Goal: Task Accomplishment & Management: Manage account settings

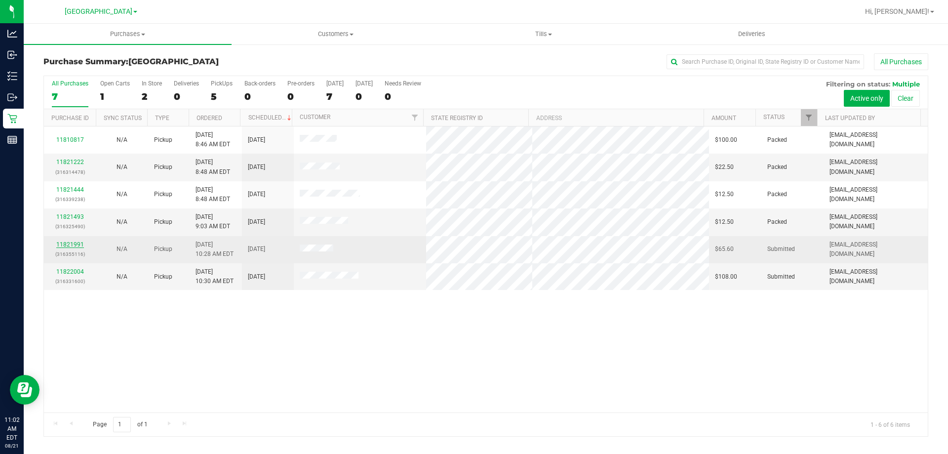
click at [66, 245] on link "11821991" at bounding box center [70, 244] width 28 height 7
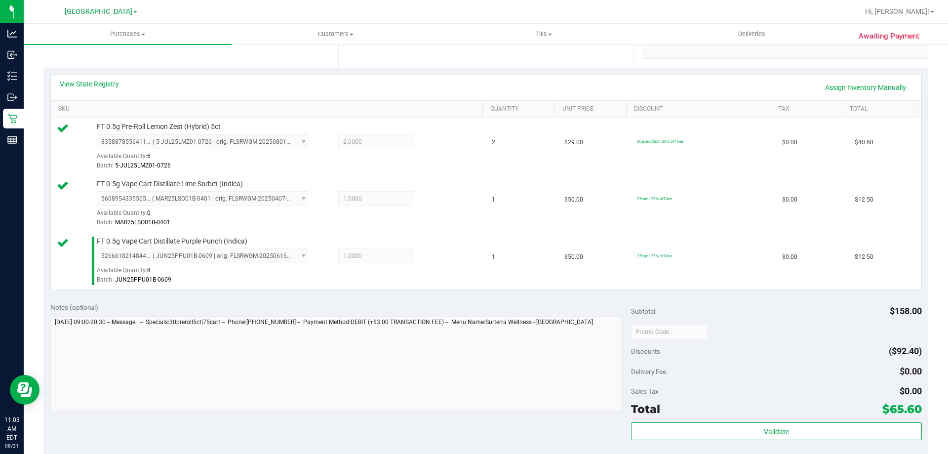
scroll to position [247, 0]
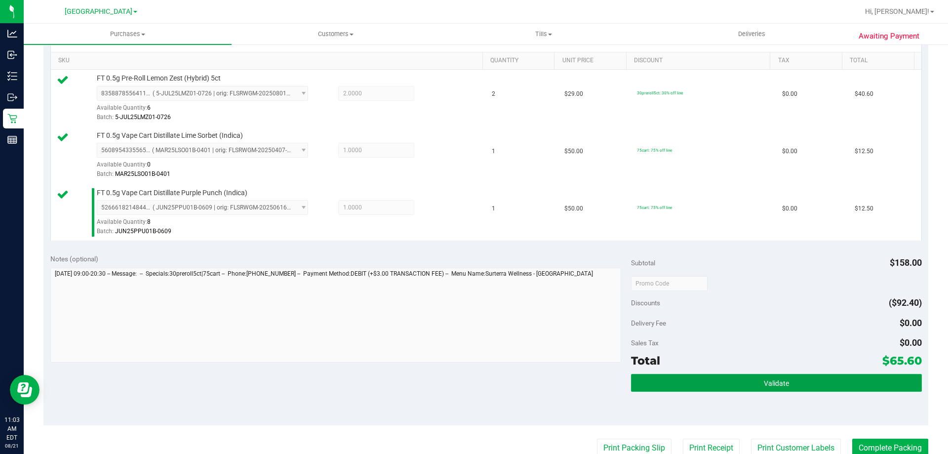
click at [741, 379] on button "Validate" at bounding box center [776, 383] width 290 height 18
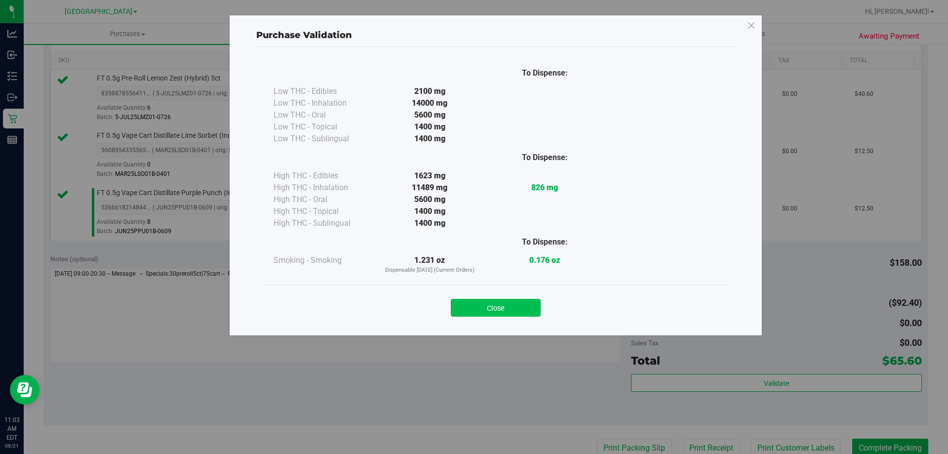
click at [527, 310] on button "Close" at bounding box center [496, 308] width 90 height 18
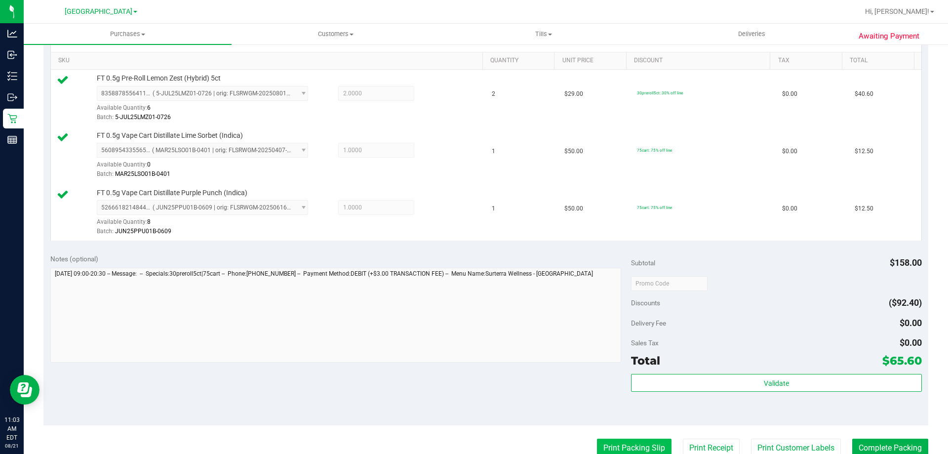
click at [621, 444] on button "Print Packing Slip" at bounding box center [634, 447] width 75 height 19
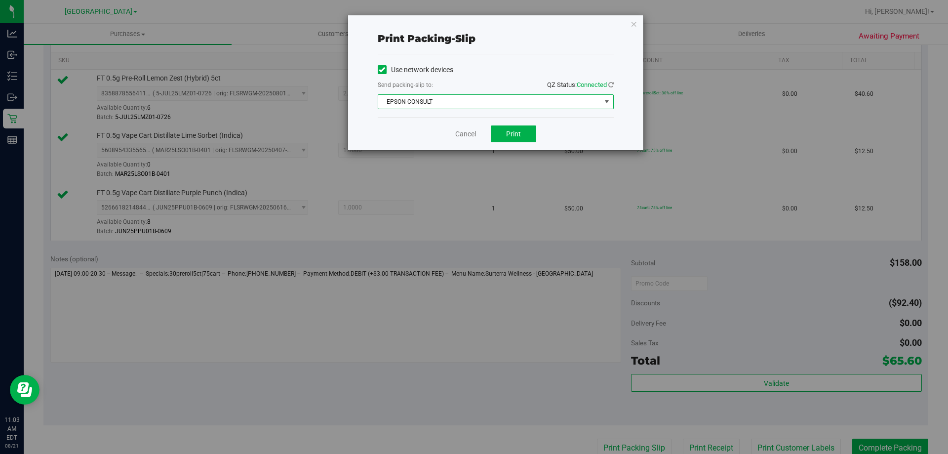
click at [496, 100] on span "EPSON-CONSULT" at bounding box center [489, 102] width 223 height 14
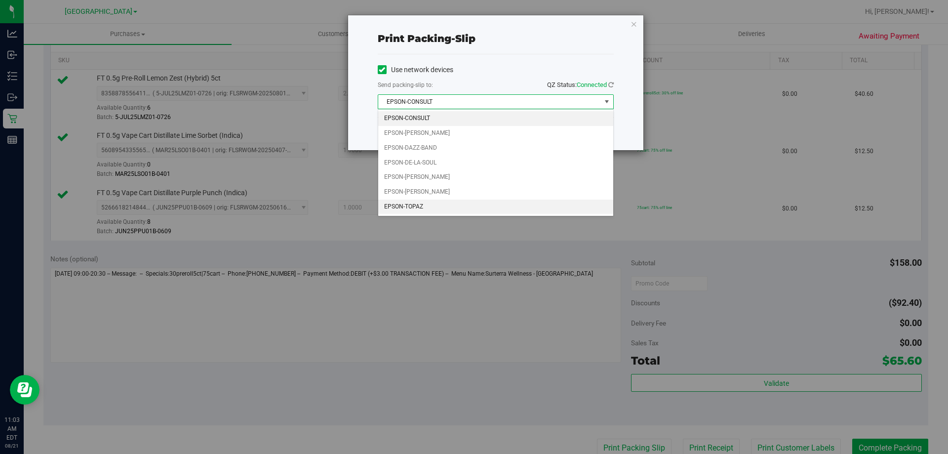
click at [400, 201] on li "EPSON-TOPAZ" at bounding box center [495, 206] width 235 height 15
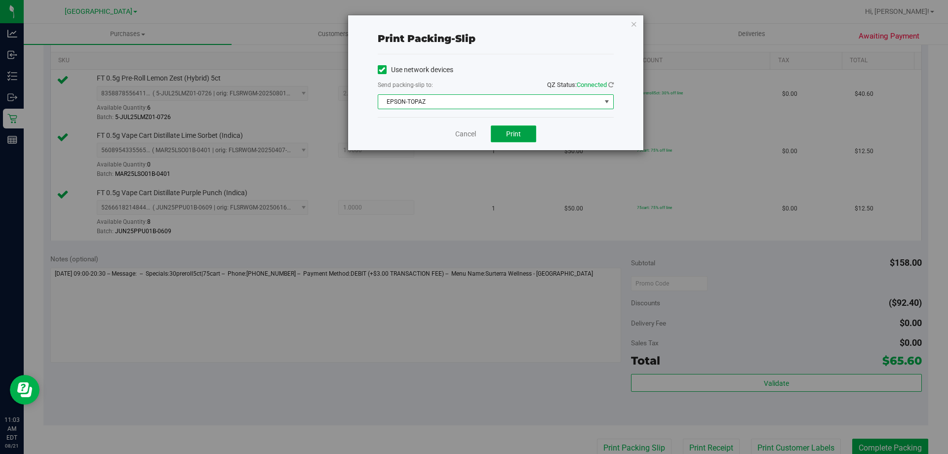
click at [508, 134] on span "Print" at bounding box center [513, 134] width 15 height 8
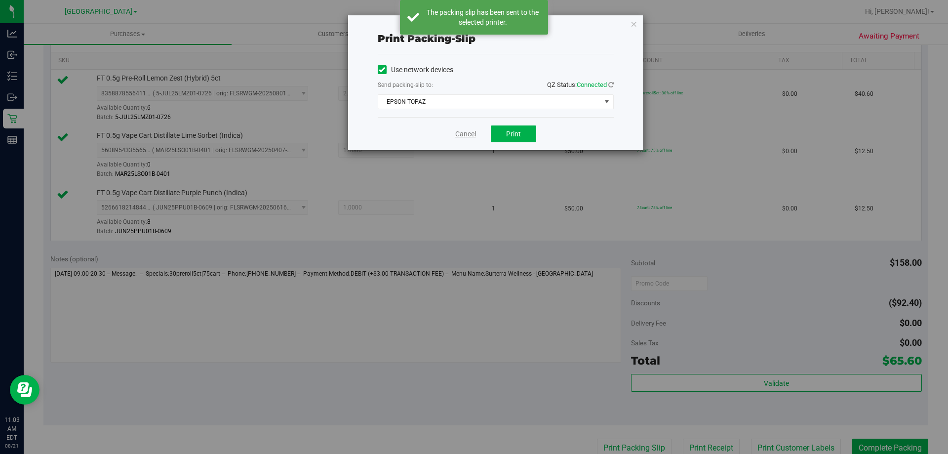
click at [464, 138] on link "Cancel" at bounding box center [465, 134] width 21 height 10
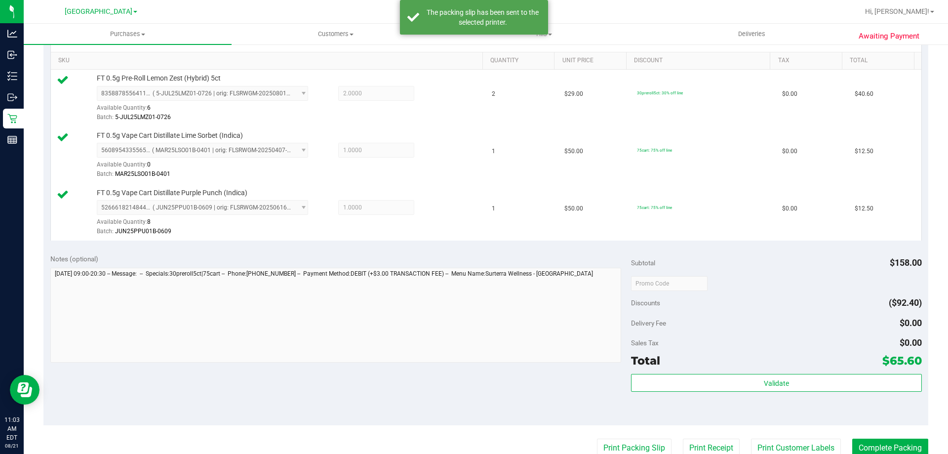
scroll to position [250, 0]
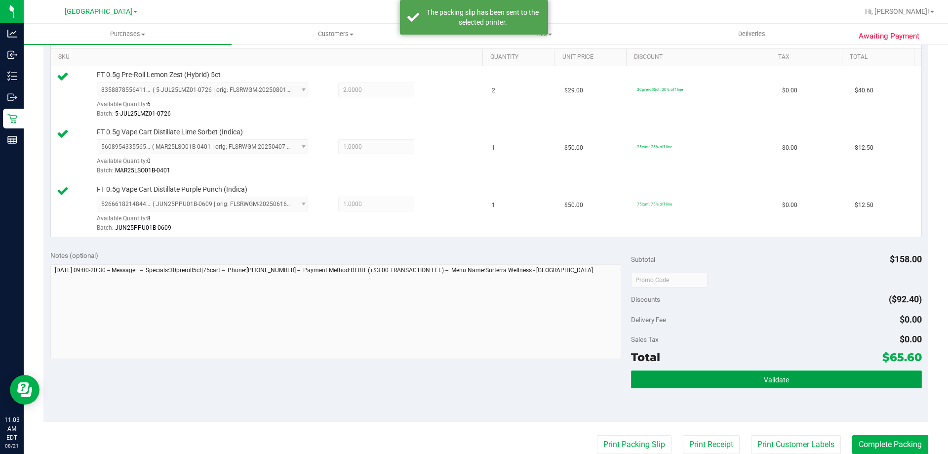
click at [682, 383] on button "Validate" at bounding box center [776, 379] width 290 height 18
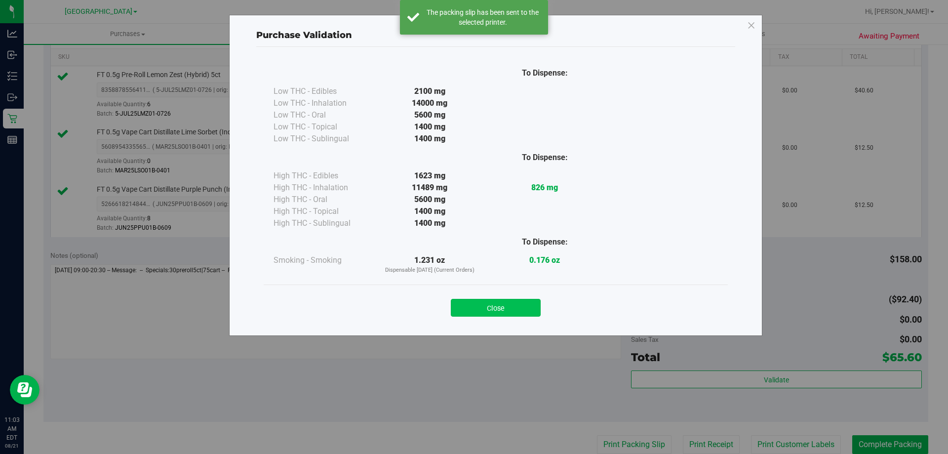
click at [501, 299] on button "Close" at bounding box center [496, 308] width 90 height 18
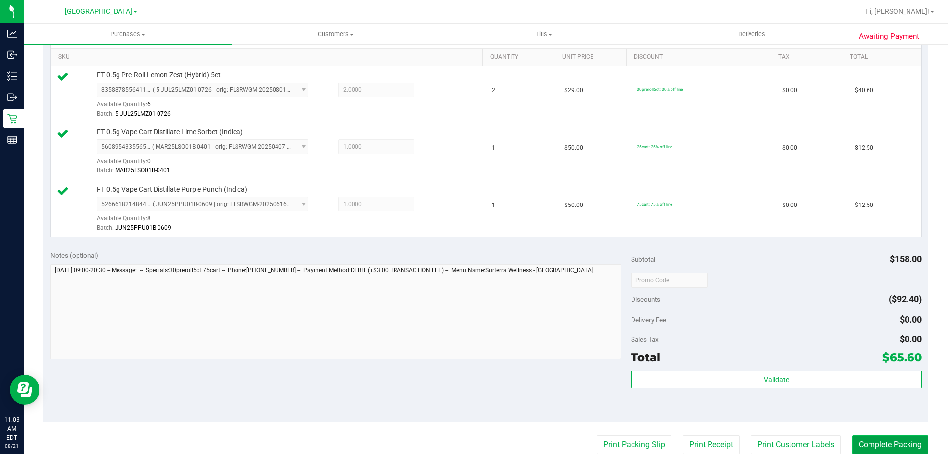
click at [866, 441] on button "Complete Packing" at bounding box center [890, 444] width 76 height 19
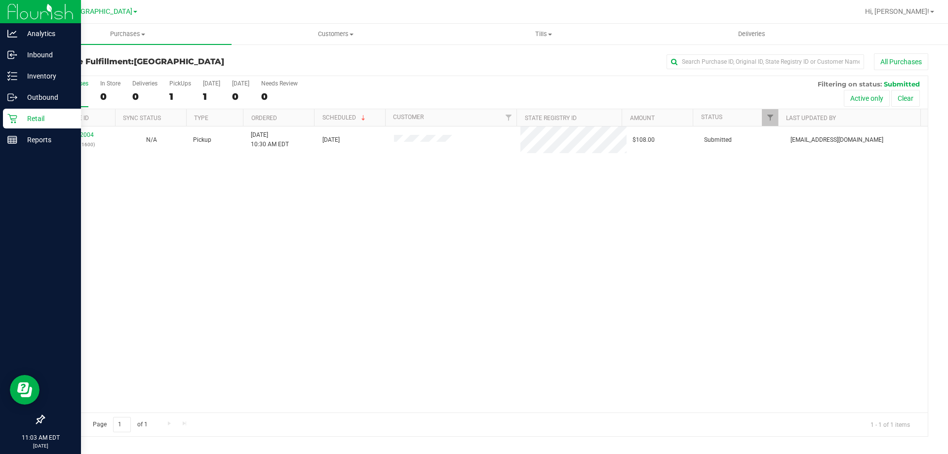
click at [26, 121] on p "Retail" at bounding box center [46, 119] width 59 height 12
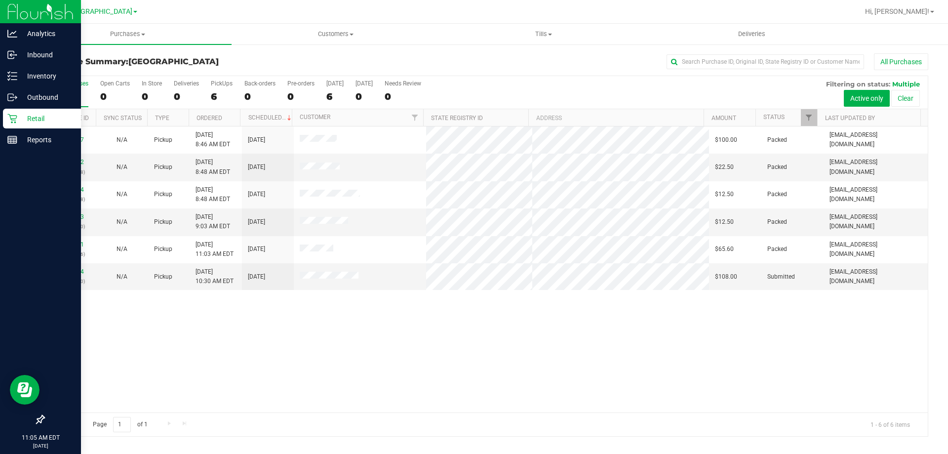
click at [0, 111] on link "Retail" at bounding box center [40, 119] width 81 height 21
click at [63, 72] on p "Inventory" at bounding box center [46, 76] width 59 height 12
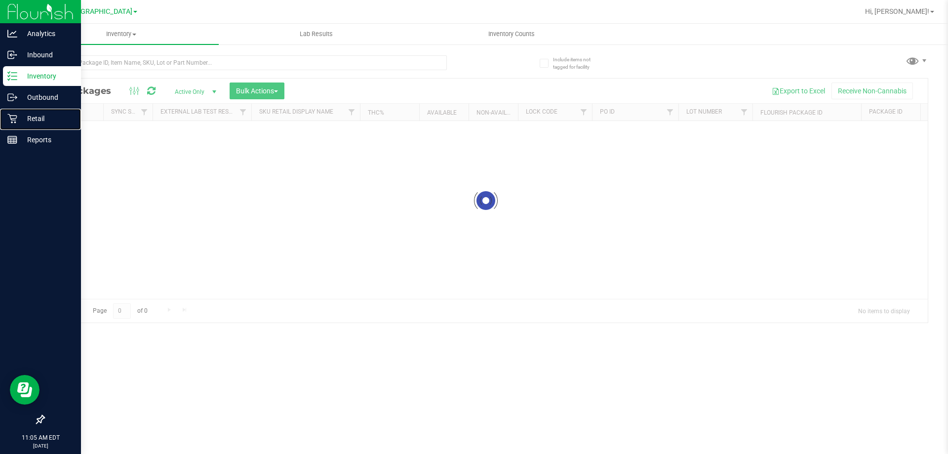
click at [59, 116] on p "Retail" at bounding box center [46, 119] width 59 height 12
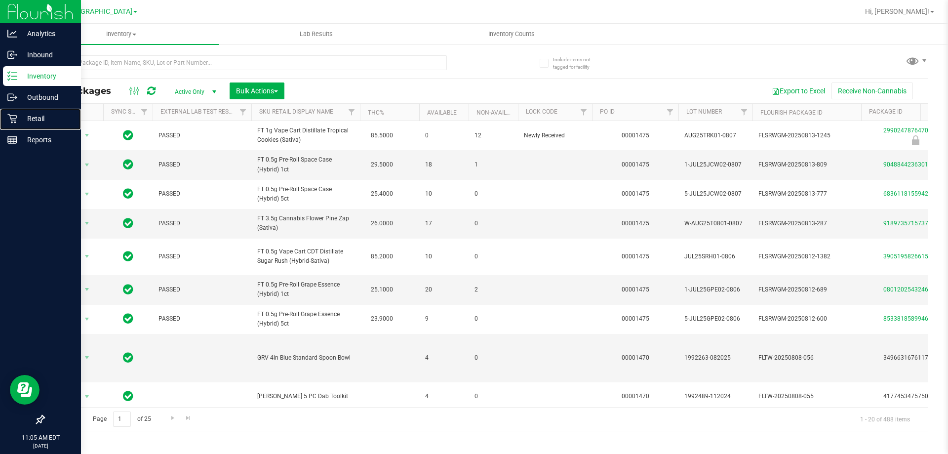
click at [59, 116] on p "Retail" at bounding box center [46, 119] width 59 height 12
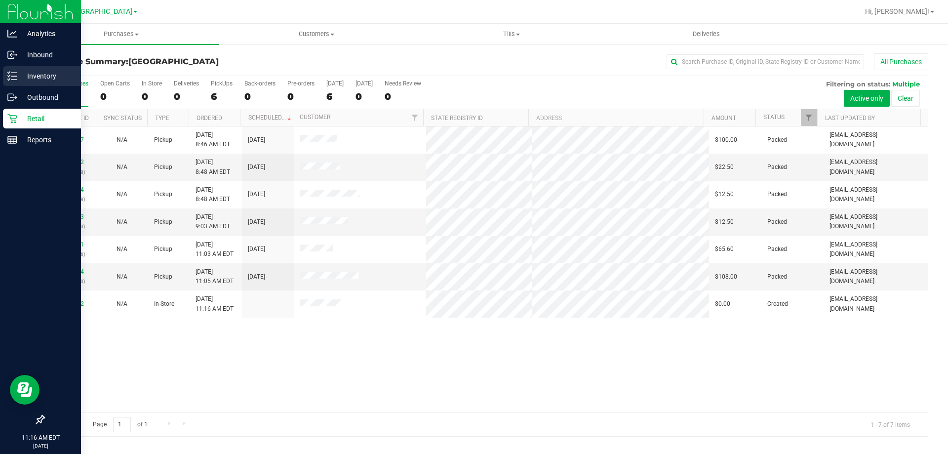
click at [39, 80] on p "Inventory" at bounding box center [46, 76] width 59 height 12
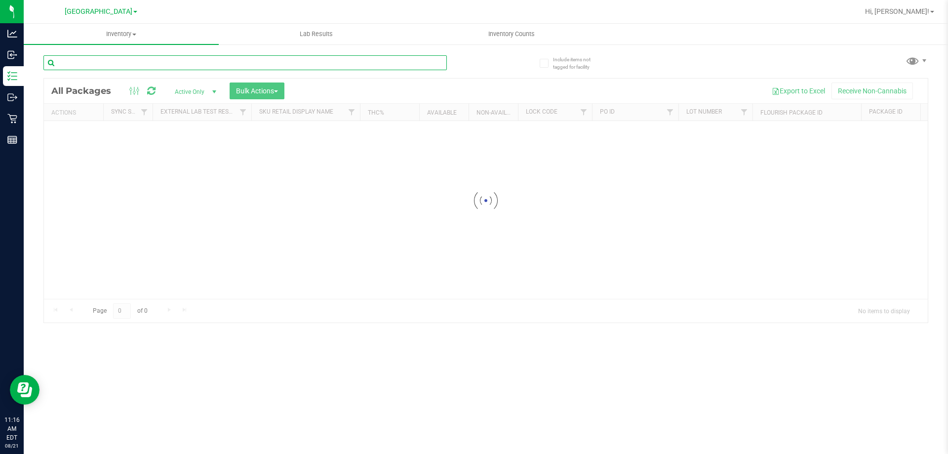
click at [133, 55] on input "text" at bounding box center [244, 62] width 403 height 15
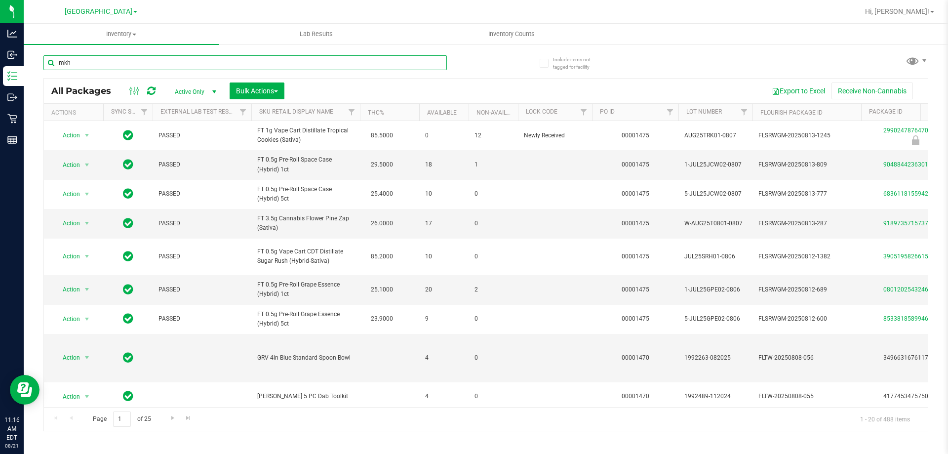
type input "mkh"
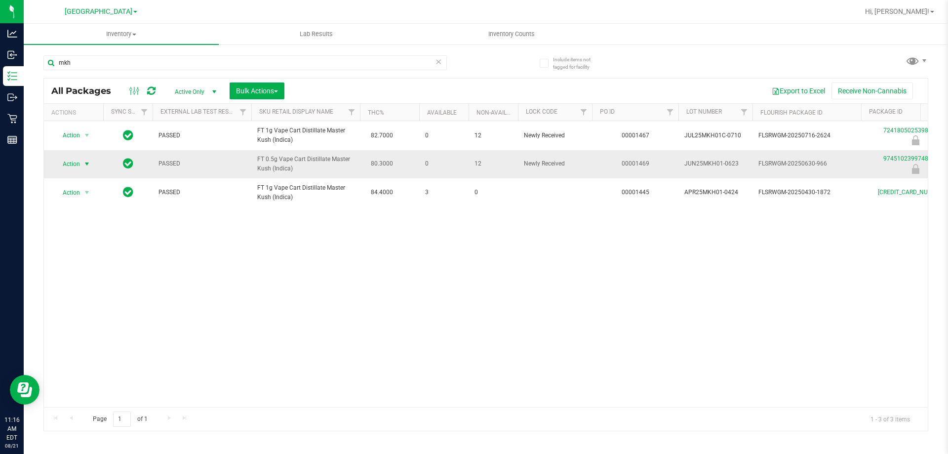
click at [71, 164] on span "Action" at bounding box center [67, 164] width 27 height 14
click at [95, 273] on li "Unlock package" at bounding box center [85, 280] width 63 height 15
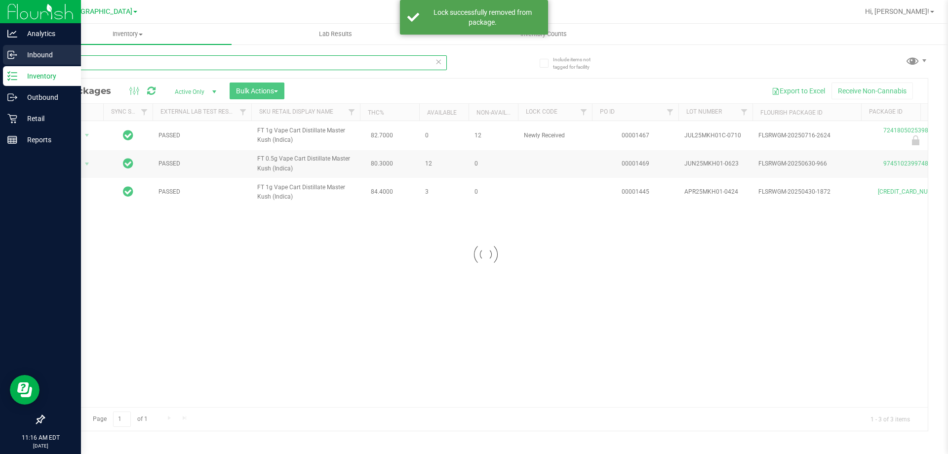
drag, startPoint x: 112, startPoint y: 66, endPoint x: 0, endPoint y: 66, distance: 111.0
click at [0, 66] on div "Analytics Inbound Inventory Outbound Retail Reports 11:16 AM EDT [DATE] 08/21 […" at bounding box center [474, 227] width 948 height 454
click at [0, 66] on link "Inbound" at bounding box center [40, 55] width 81 height 21
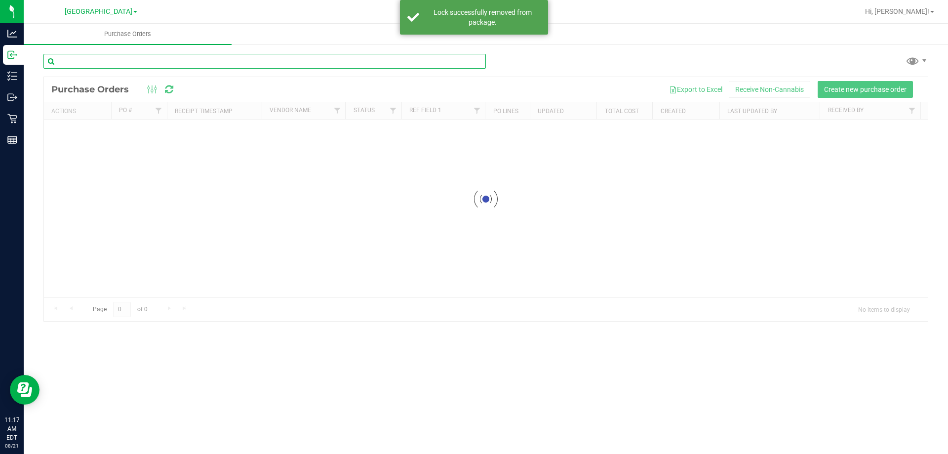
click at [134, 63] on input "text" at bounding box center [264, 61] width 442 height 15
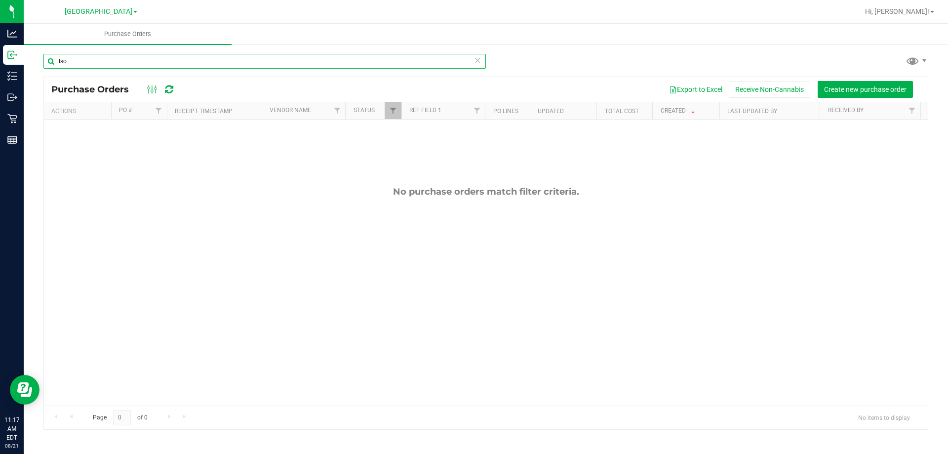
click at [83, 62] on input "lso" at bounding box center [264, 61] width 442 height 15
type input "l"
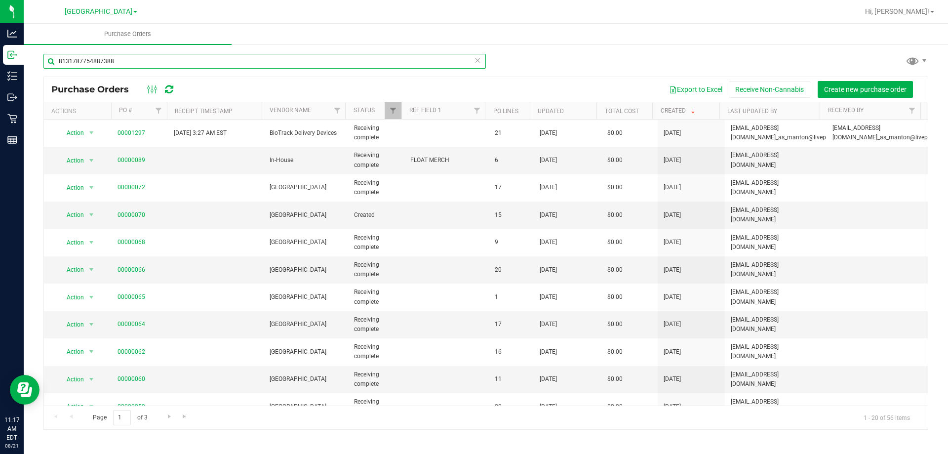
type input "8131787754887388"
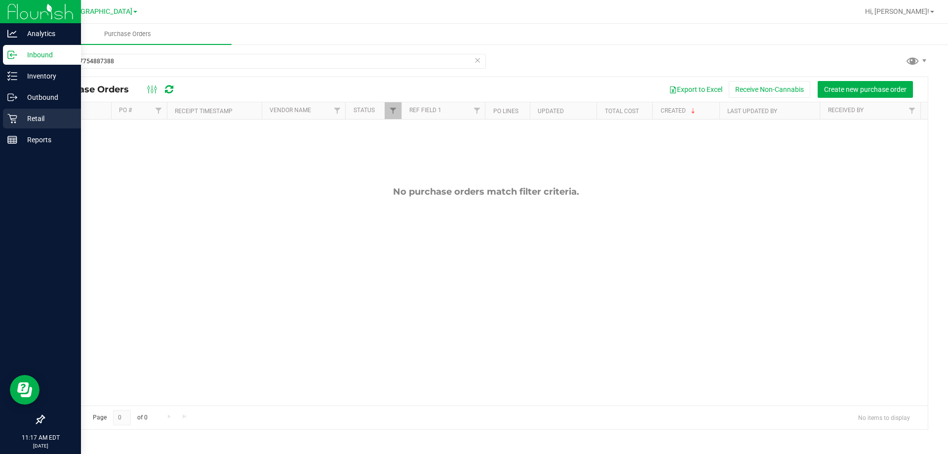
click at [6, 120] on div "Retail" at bounding box center [42, 119] width 78 height 20
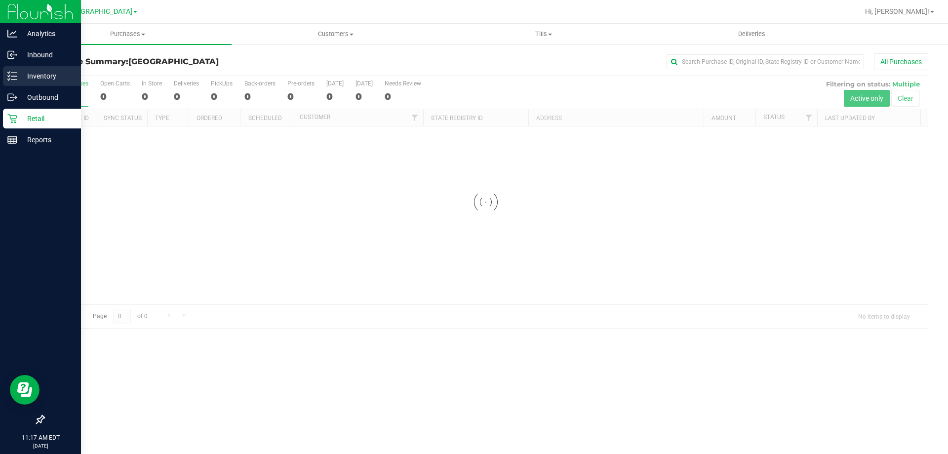
click at [29, 81] on p "Inventory" at bounding box center [46, 76] width 59 height 12
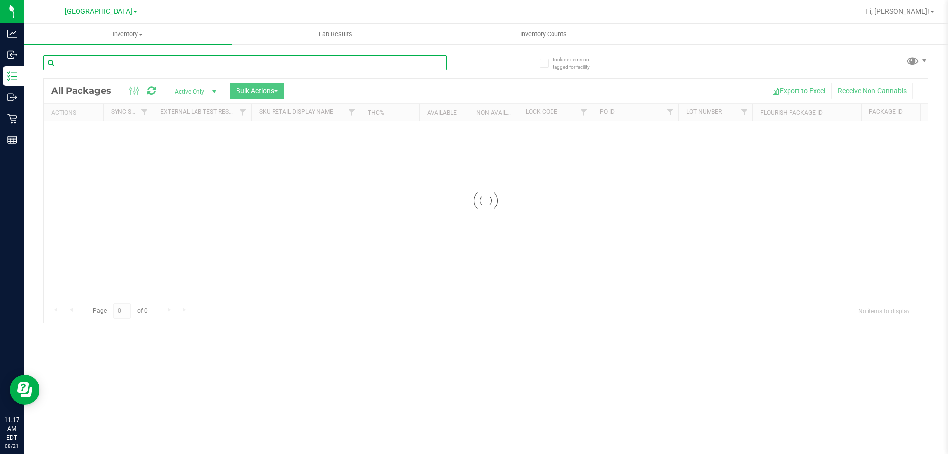
click at [145, 63] on input "text" at bounding box center [244, 62] width 403 height 15
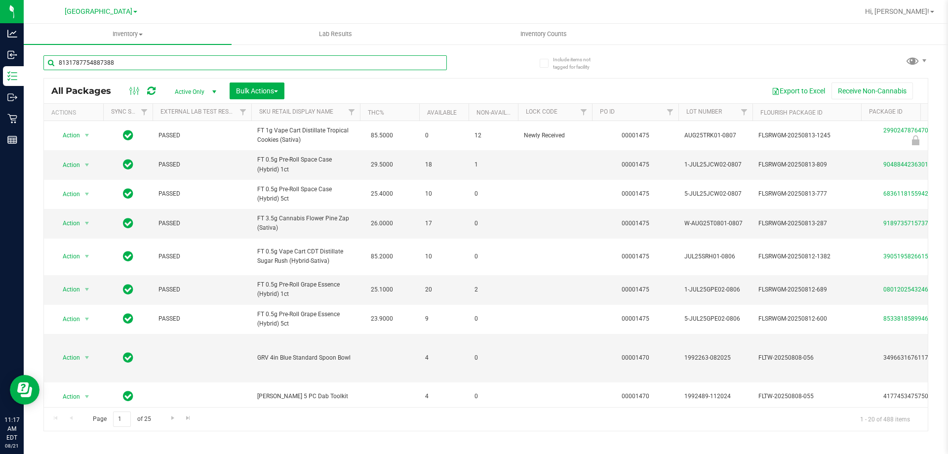
type input "8131787754887388"
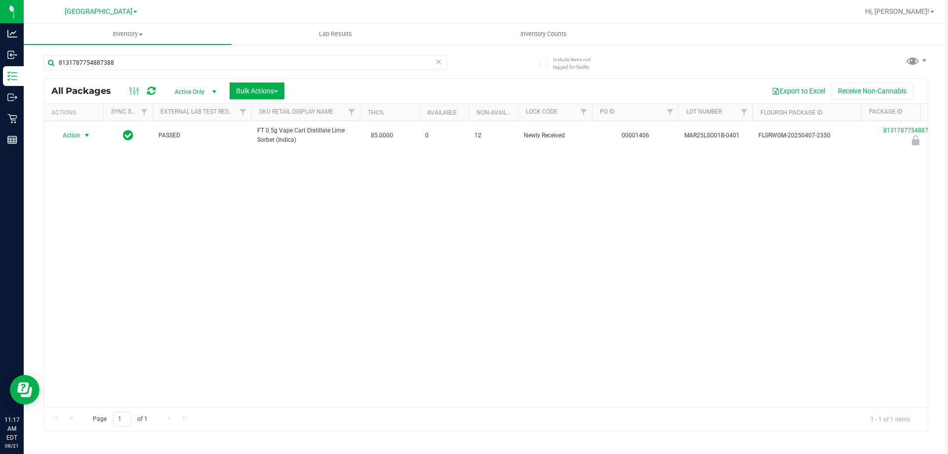
click at [75, 138] on span "Action" at bounding box center [67, 135] width 27 height 14
click at [82, 245] on li "Unlock package" at bounding box center [85, 252] width 63 height 15
click at [441, 62] on icon at bounding box center [438, 61] width 7 height 12
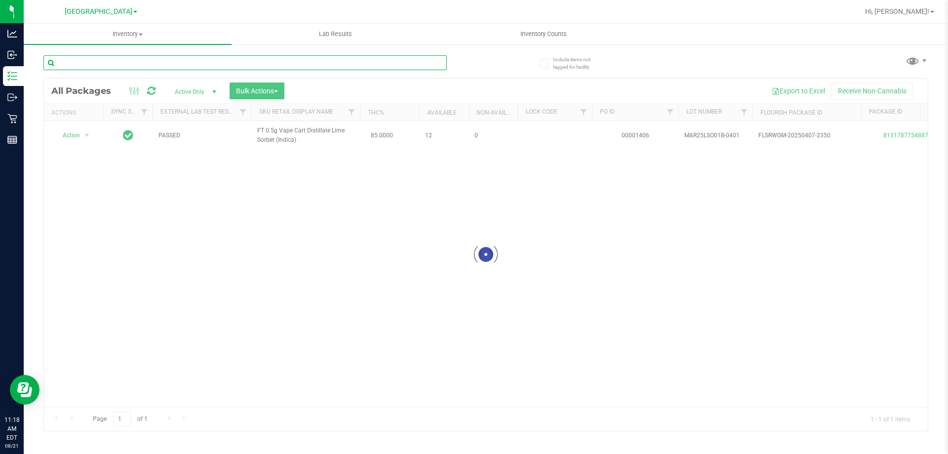
click at [155, 65] on input "text" at bounding box center [244, 62] width 403 height 15
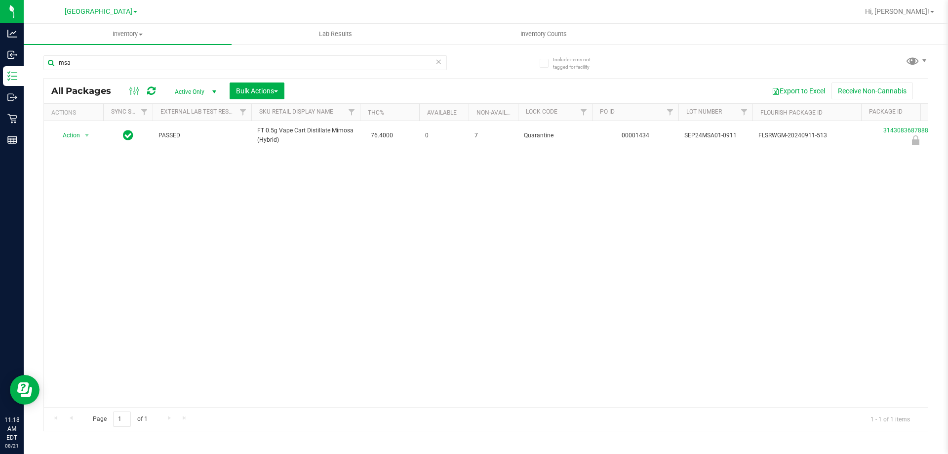
click at [541, 235] on div "Action Action Edit attributes Global inventory Locate package Package audit log…" at bounding box center [485, 264] width 883 height 286
drag, startPoint x: 156, startPoint y: 64, endPoint x: 25, endPoint y: 60, distance: 131.8
click at [25, 60] on div "Include items not tagged for facility msa All Packages Active Only Active Only …" at bounding box center [486, 193] width 924 height 301
type input "aft"
click at [438, 66] on icon at bounding box center [438, 61] width 7 height 12
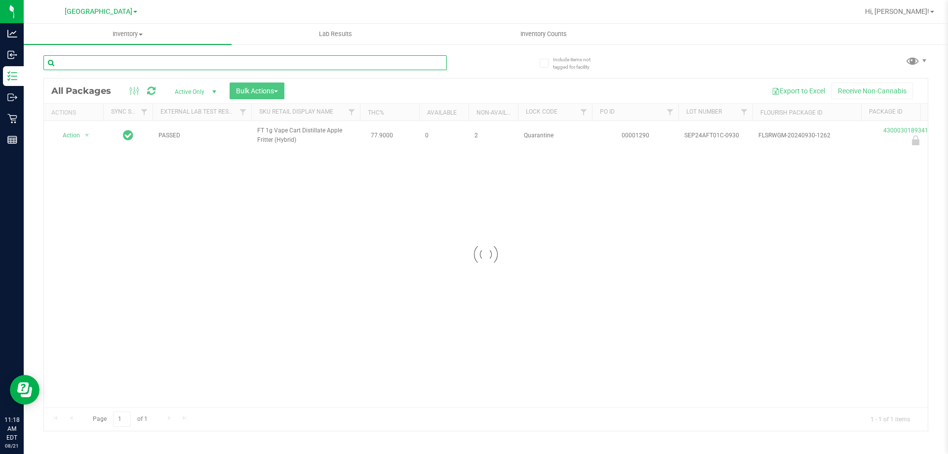
click at [130, 66] on input "text" at bounding box center [244, 62] width 403 height 15
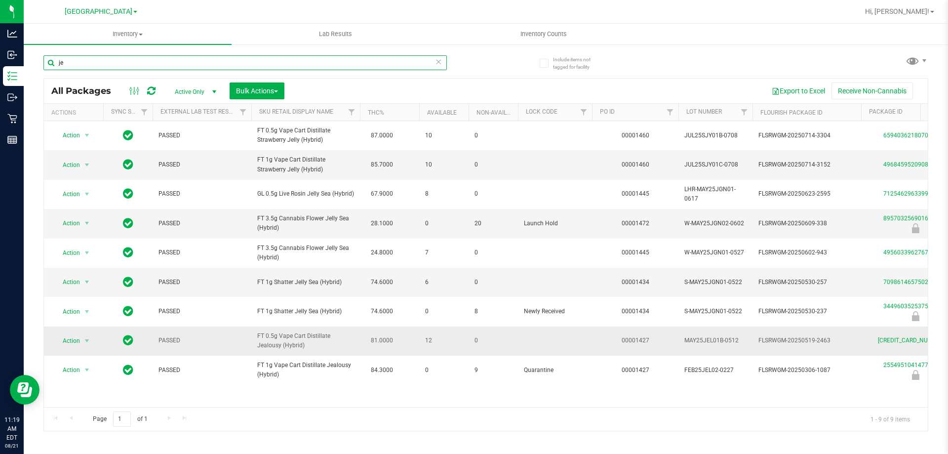
type input "j"
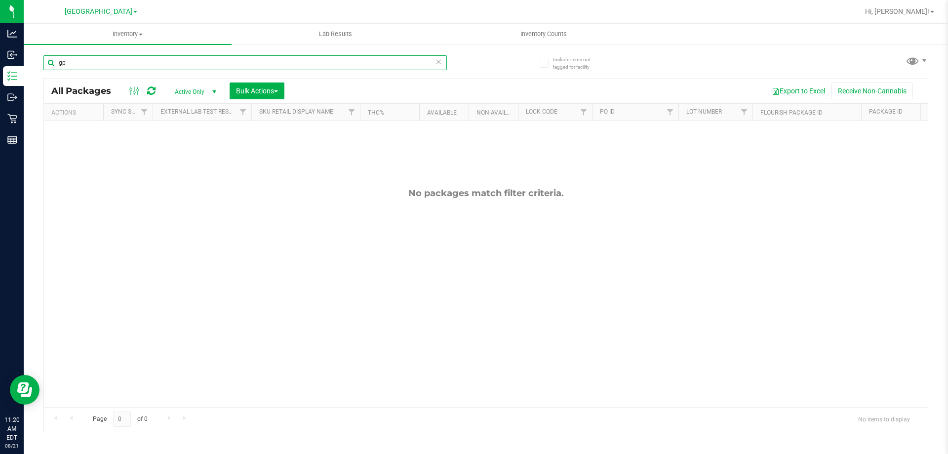
type input "g"
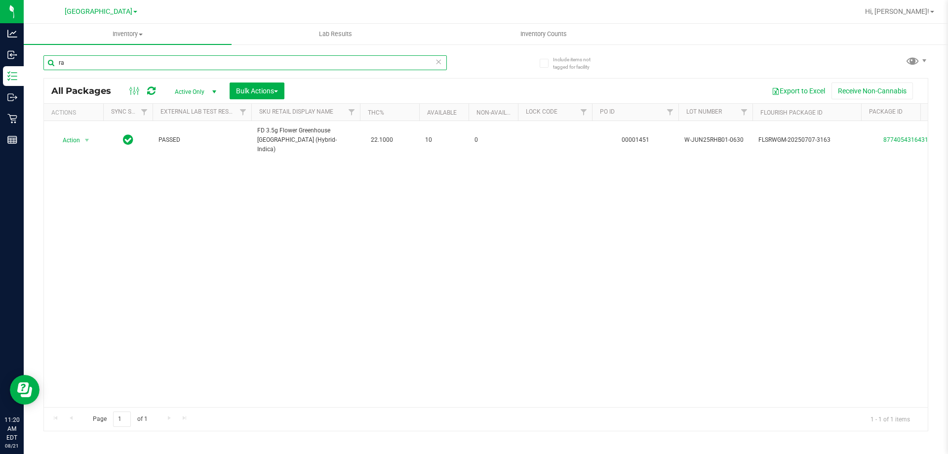
type input "r"
type input "sun"
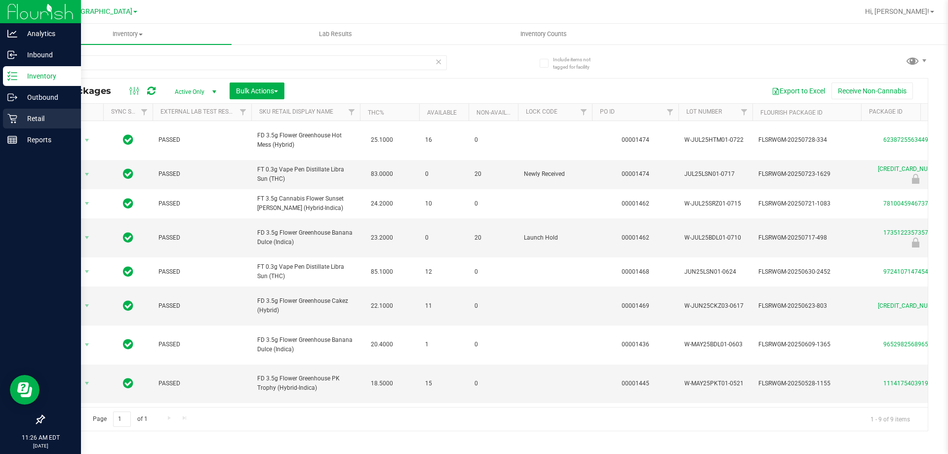
click at [14, 126] on div "Retail" at bounding box center [42, 119] width 78 height 20
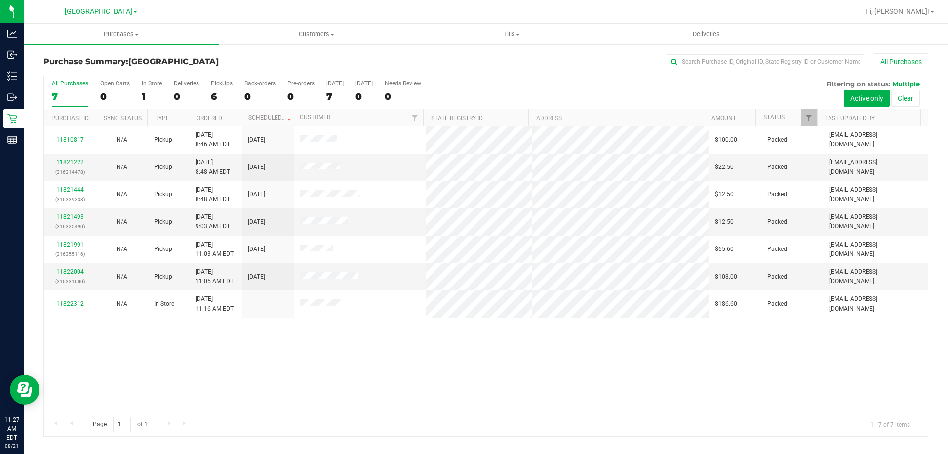
click at [456, 344] on div "11810817 N/A Pickup [DATE] 8:46 AM EDT 8/21/2025 $100.00 Packed [EMAIL_ADDRESS]…" at bounding box center [485, 269] width 883 height 286
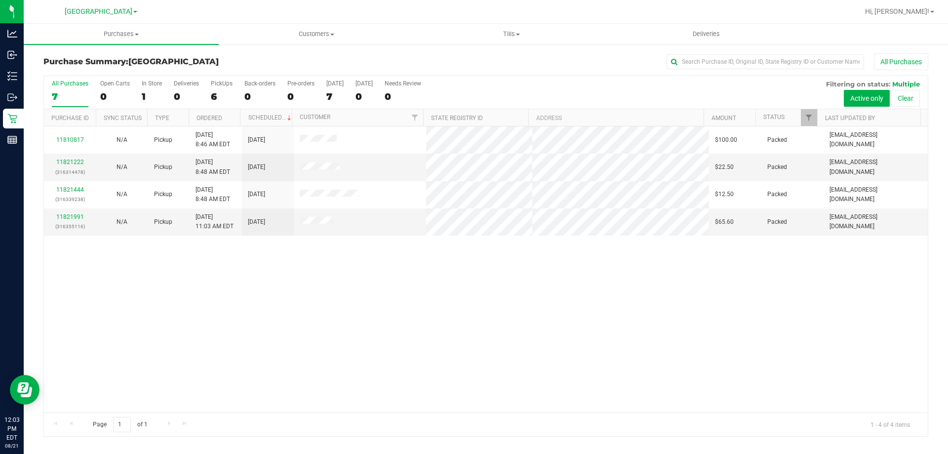
click at [145, 321] on div "11810817 N/A Pickup [DATE] 8:46 AM EDT 8/21/2025 $100.00 Packed [EMAIL_ADDRESS]…" at bounding box center [485, 269] width 883 height 286
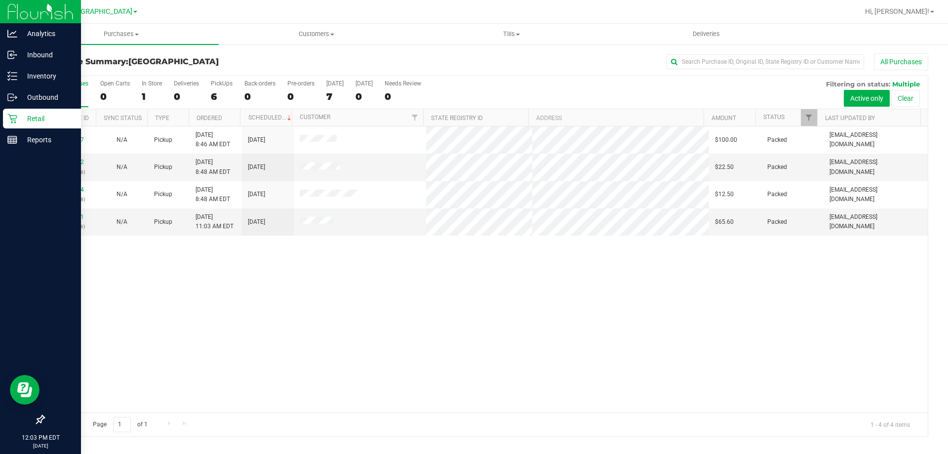
click at [22, 129] on link "Retail" at bounding box center [40, 119] width 81 height 21
click at [22, 137] on p "Reports" at bounding box center [46, 140] width 59 height 12
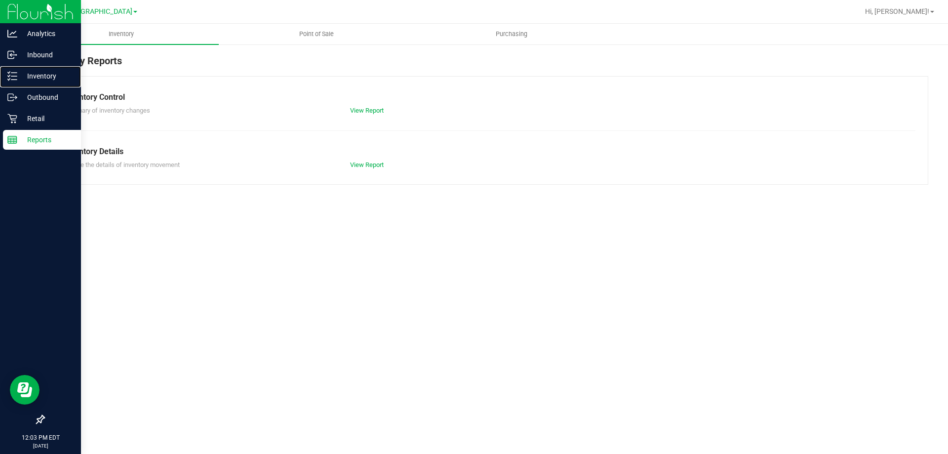
click at [53, 75] on p "Inventory" at bounding box center [46, 76] width 59 height 12
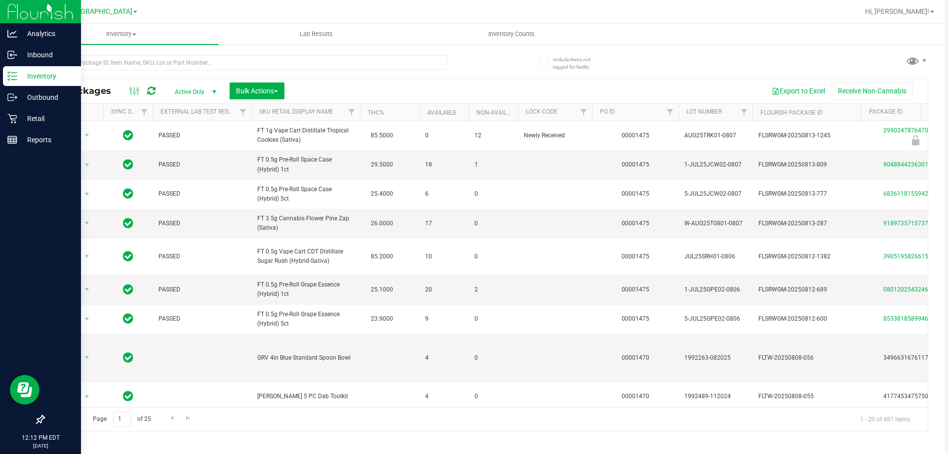
click at [709, 52] on div "All Packages Active Only Active Only Lab Samples Locked All External Internal B…" at bounding box center [485, 238] width 884 height 385
click at [720, 59] on div "All Packages Active Only Active Only Lab Samples Locked All External Internal B…" at bounding box center [485, 238] width 884 height 385
click at [5, 117] on div "Retail" at bounding box center [42, 119] width 78 height 20
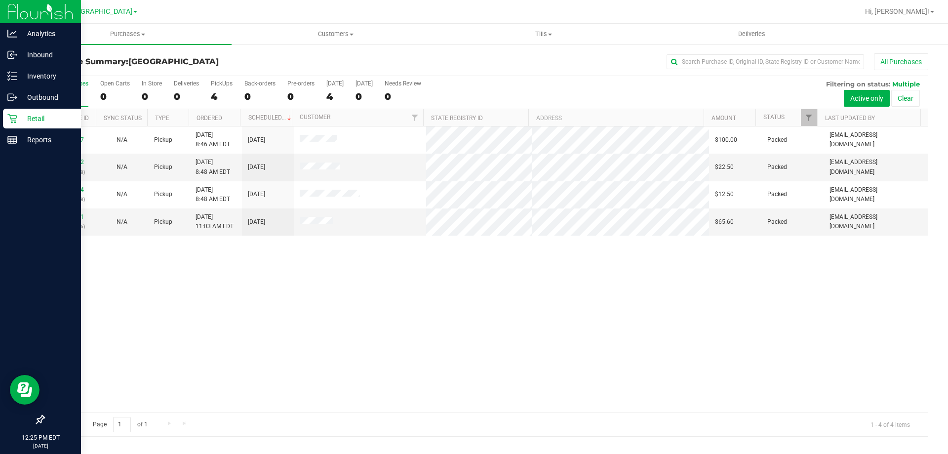
click at [25, 124] on div "Retail" at bounding box center [42, 119] width 78 height 20
click at [18, 150] on link "Reports" at bounding box center [40, 140] width 81 height 21
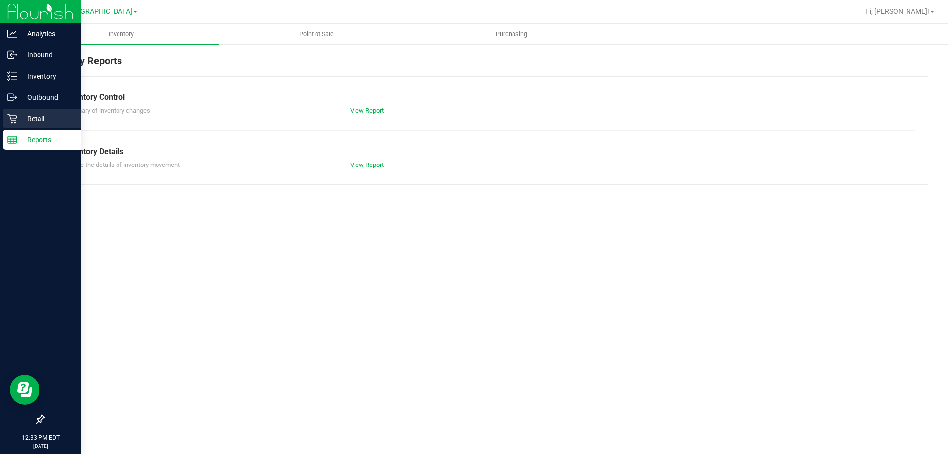
click at [16, 126] on div "Retail" at bounding box center [42, 119] width 78 height 20
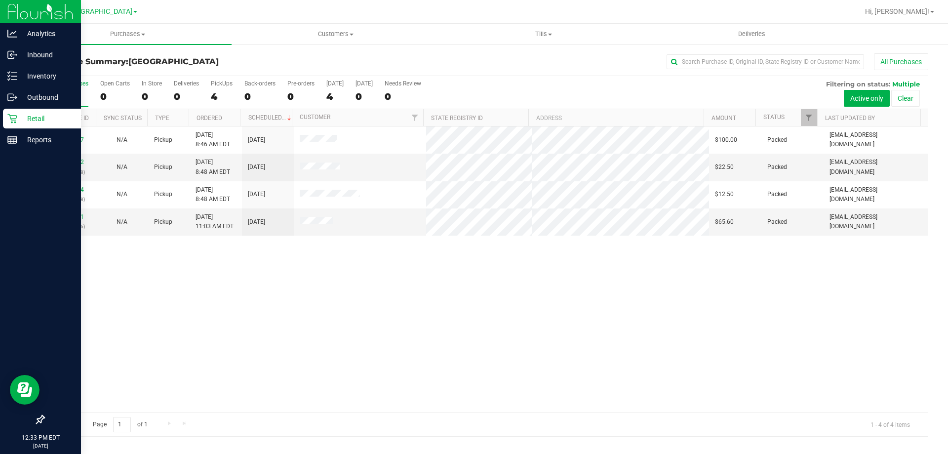
click at [265, 321] on div "11810817 N/A Pickup [DATE] 8:46 AM EDT 8/21/2025 $100.00 Packed [EMAIL_ADDRESS]…" at bounding box center [485, 269] width 883 height 286
click at [420, 385] on div "11810817 N/A Pickup [DATE] 8:46 AM EDT 8/21/2025 $100.00 Packed [EMAIL_ADDRESS]…" at bounding box center [485, 269] width 883 height 286
click at [381, 353] on div "11810817 N/A Pickup [DATE] 8:46 AM EDT 8/21/2025 $100.00 Packed [EMAIL_ADDRESS]…" at bounding box center [485, 269] width 883 height 286
click at [11, 135] on icon at bounding box center [12, 140] width 10 height 10
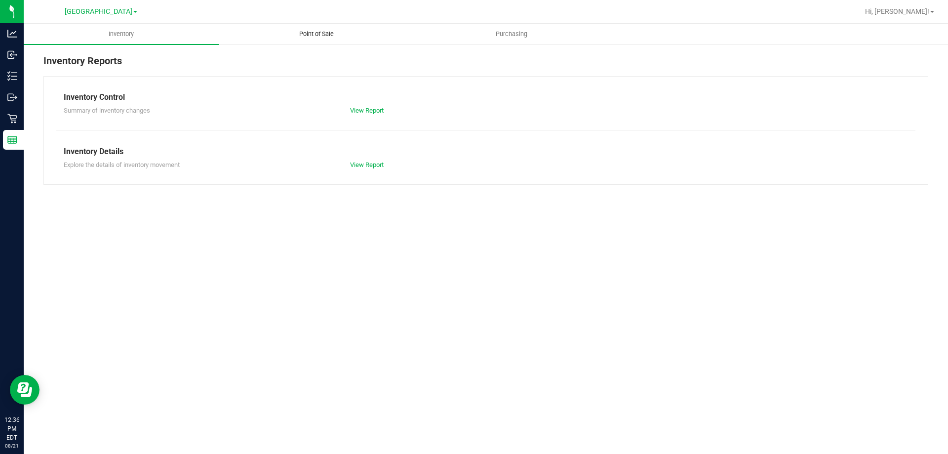
click at [339, 37] on span "Point of Sale" at bounding box center [316, 34] width 61 height 9
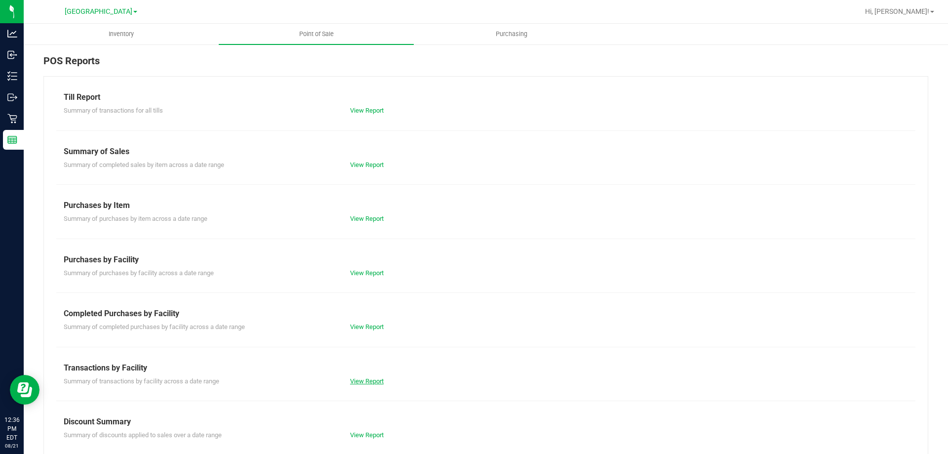
click at [367, 380] on link "View Report" at bounding box center [367, 380] width 34 height 7
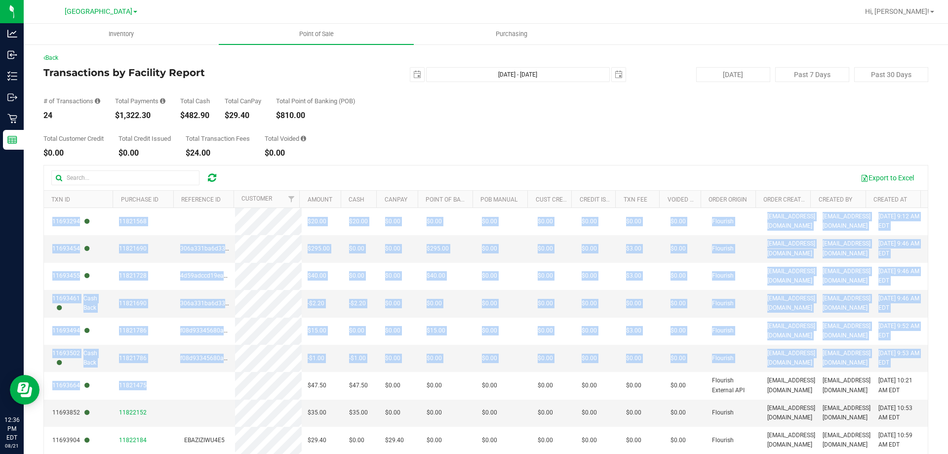
drag, startPoint x: 226, startPoint y: 395, endPoint x: 947, endPoint y: 312, distance: 725.8
click at [947, 312] on div "Inventory Point of Sale Purchasing Back Transactions by Facility Report [DATE] …" at bounding box center [486, 239] width 924 height 430
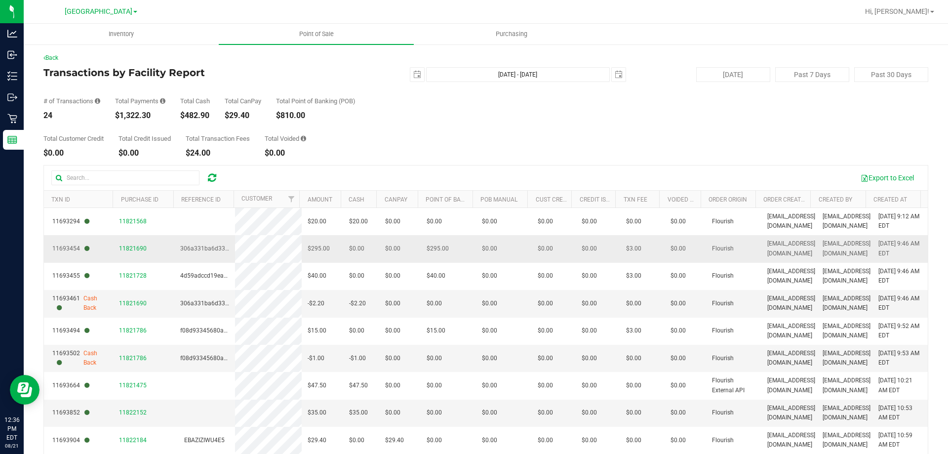
click at [664, 260] on td "$0.00" at bounding box center [684, 248] width 41 height 27
drag, startPoint x: 649, startPoint y: 257, endPoint x: 947, endPoint y: 251, distance: 298.1
click at [947, 251] on div "Inventory Point of Sale Purchasing Back Transactions by Facility Report [DATE] …" at bounding box center [486, 239] width 924 height 430
click at [831, 201] on link "Created By" at bounding box center [835, 199] width 34 height 7
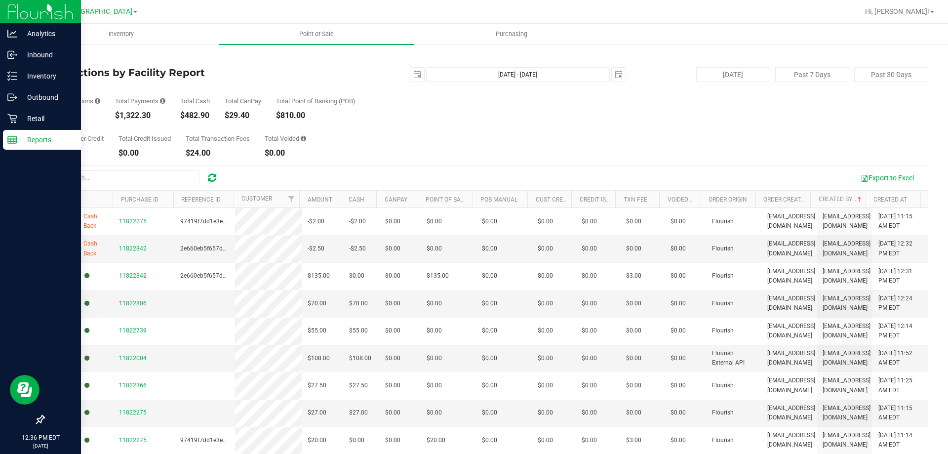
click at [36, 138] on p "Reports" at bounding box center [46, 140] width 59 height 12
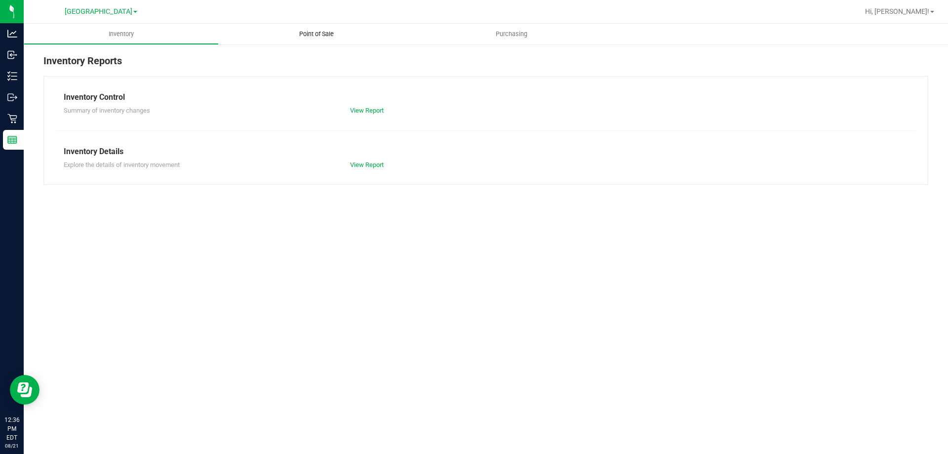
click at [313, 32] on span "Point of Sale" at bounding box center [316, 34] width 61 height 9
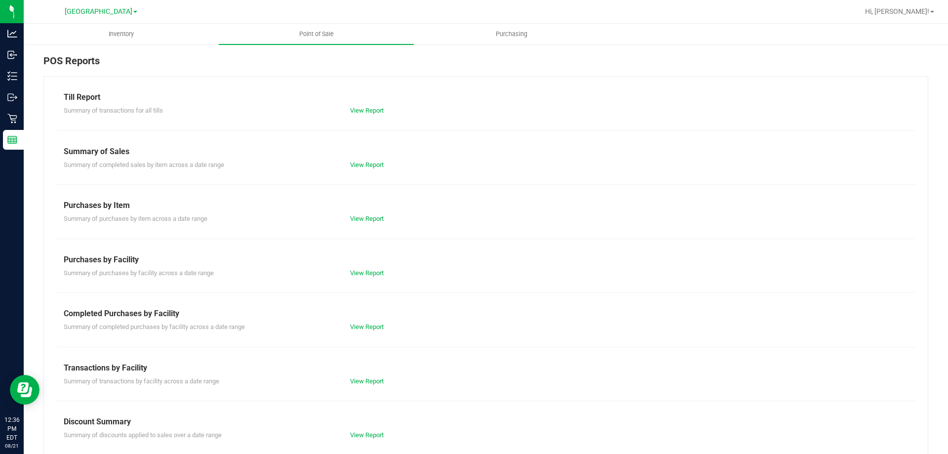
click at [352, 322] on div "View Report" at bounding box center [413, 327] width 143 height 10
click at [352, 325] on link "View Report" at bounding box center [367, 326] width 34 height 7
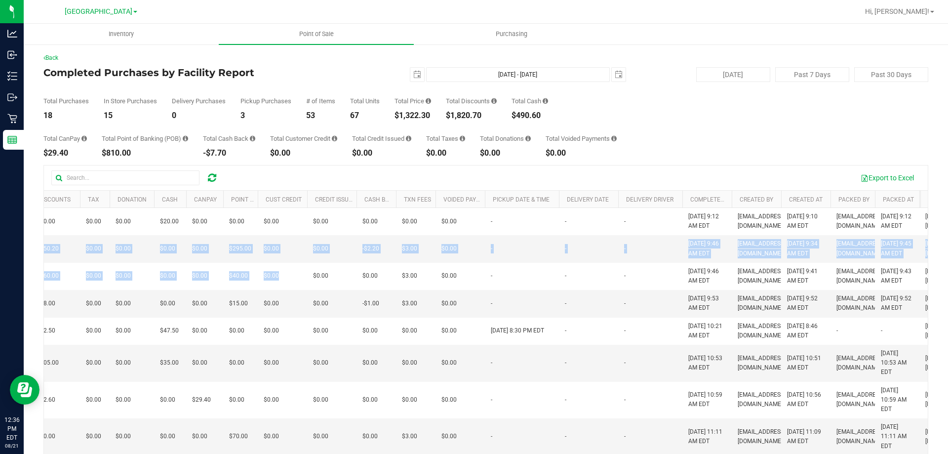
scroll to position [0, 543]
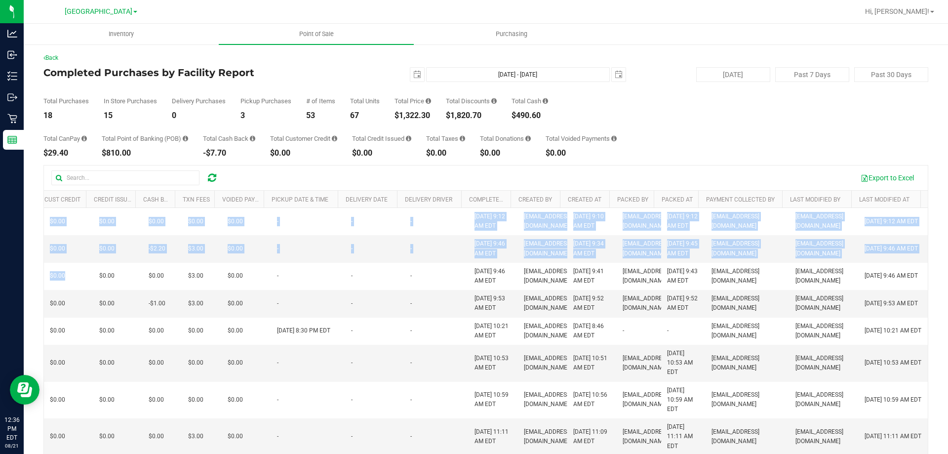
drag, startPoint x: 603, startPoint y: 285, endPoint x: 947, endPoint y: 211, distance: 352.3
click at [947, 211] on div "Inventory Point of Sale Purchasing Back Completed Purchases by Facility Report …" at bounding box center [486, 239] width 924 height 430
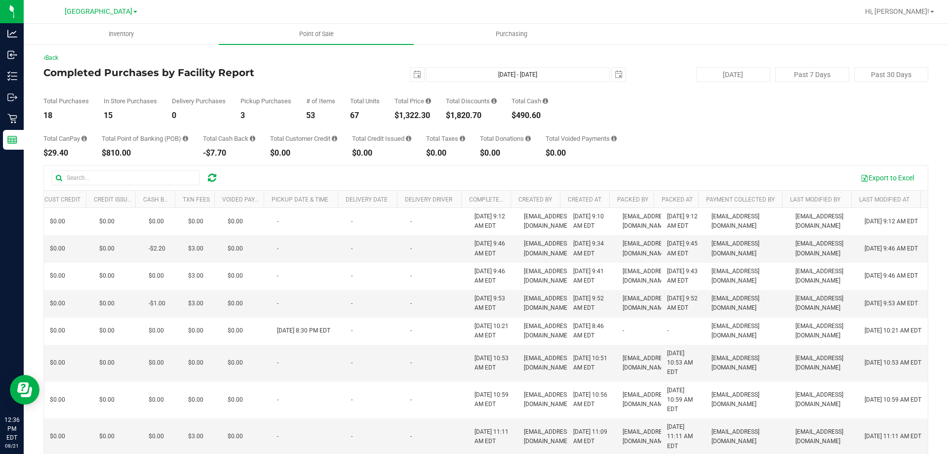
click at [765, 151] on div "Total CanPay $29.40 Total Point of Banking (POB) $810.00 Total Cash Back -$7.70…" at bounding box center [485, 138] width 884 height 38
click at [790, 202] on link "Last Modified By" at bounding box center [815, 199] width 50 height 7
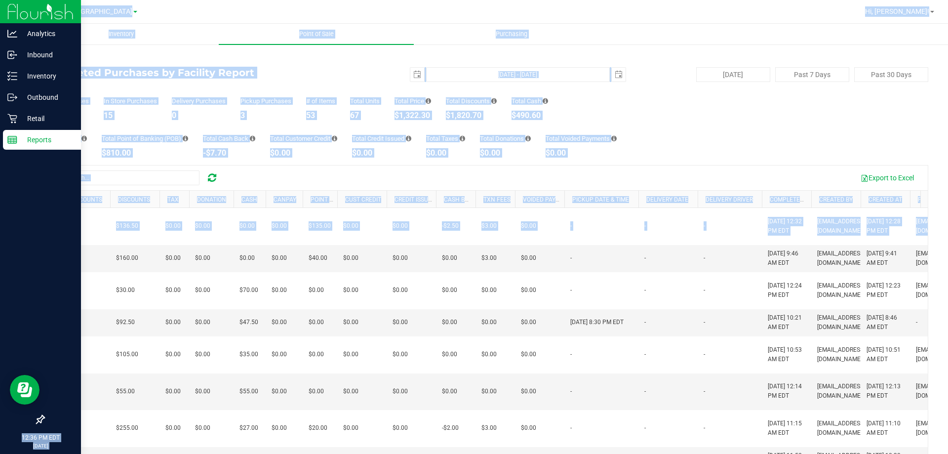
scroll to position [0, 0]
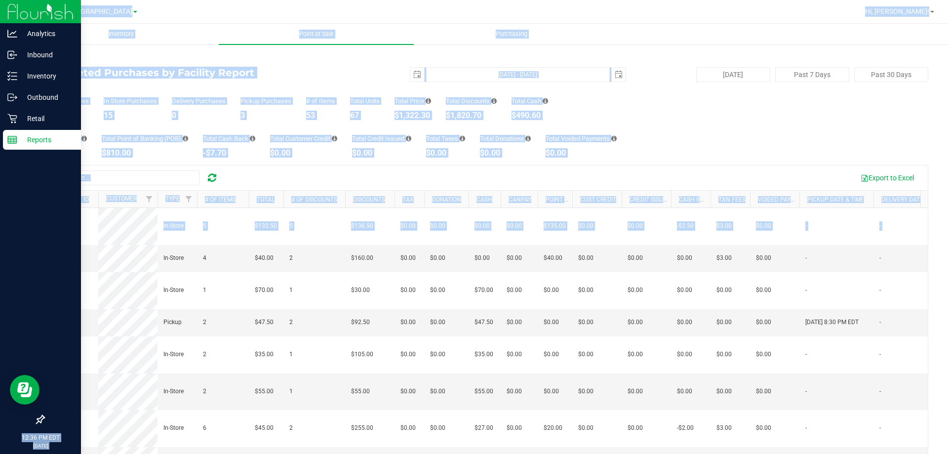
drag, startPoint x: 792, startPoint y: 242, endPoint x: 0, endPoint y: 303, distance: 793.9
click at [0, 303] on div "Analytics Inbound Inventory Outbound Retail Reports 12:36 PM EDT [DATE] 08/21 […" at bounding box center [474, 227] width 948 height 454
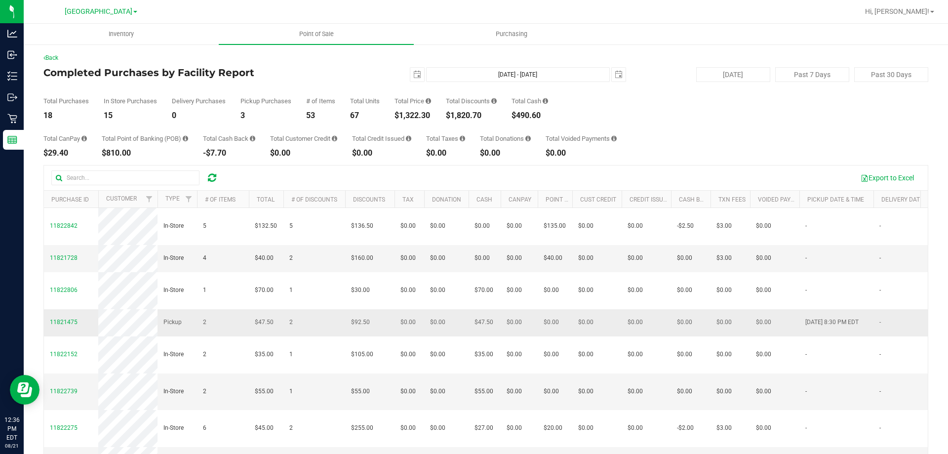
click at [302, 336] on td "2" at bounding box center [314, 322] width 62 height 27
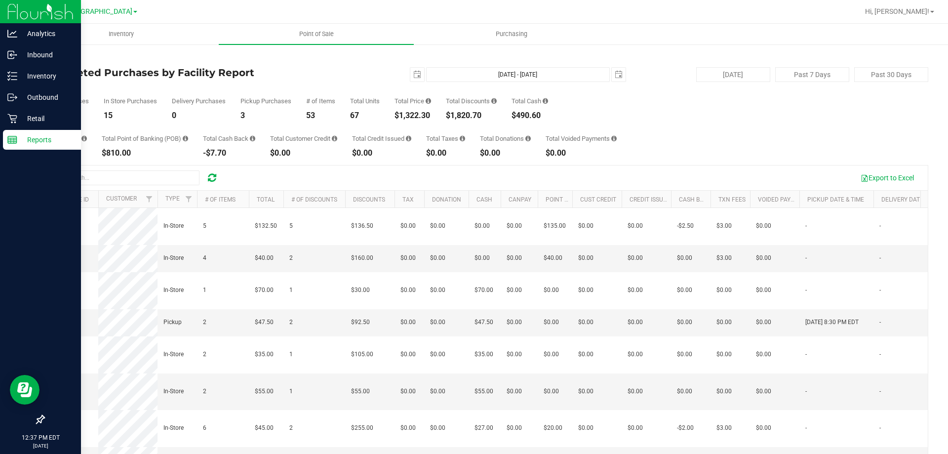
click at [20, 147] on div "Reports" at bounding box center [42, 140] width 78 height 20
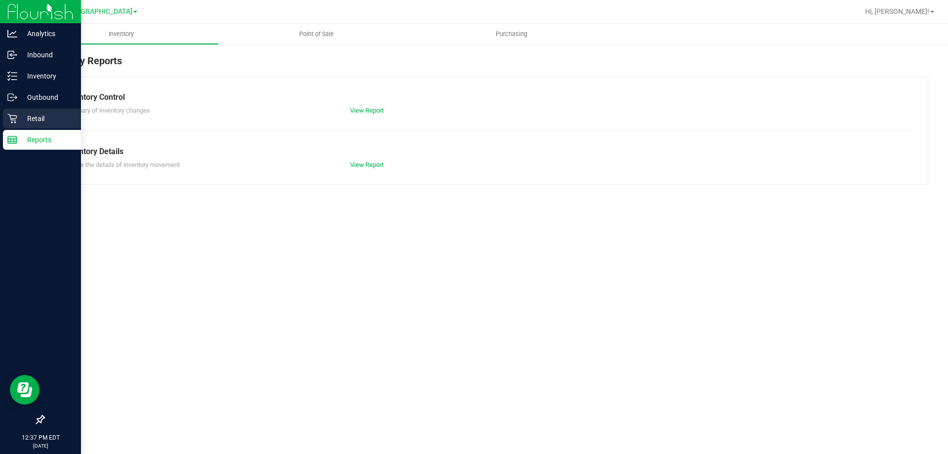
click at [36, 120] on p "Retail" at bounding box center [46, 119] width 59 height 12
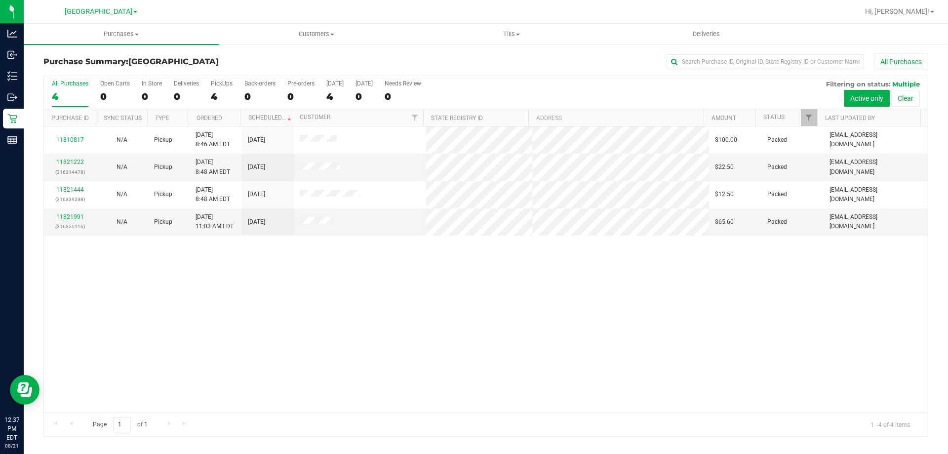
click at [195, 252] on div "11810817 N/A Pickup [DATE] 8:46 AM EDT 8/21/2025 $100.00 Packed [EMAIL_ADDRESS]…" at bounding box center [485, 269] width 883 height 286
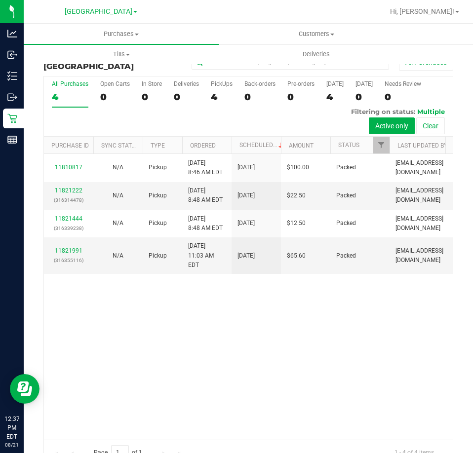
click at [294, 362] on div "11810817 N/A Pickup [DATE] 8:46 AM EDT 8/21/2025 $100.00 Packed [EMAIL_ADDRESS]…" at bounding box center [248, 296] width 409 height 285
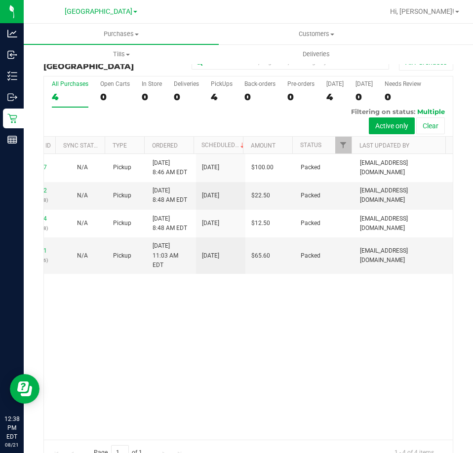
scroll to position [0, 50]
click at [266, 352] on div "11810817 N/A Pickup [DATE] 8:46 AM EDT 8/21/2025 $100.00 Packed [EMAIL_ADDRESS]…" at bounding box center [248, 296] width 409 height 285
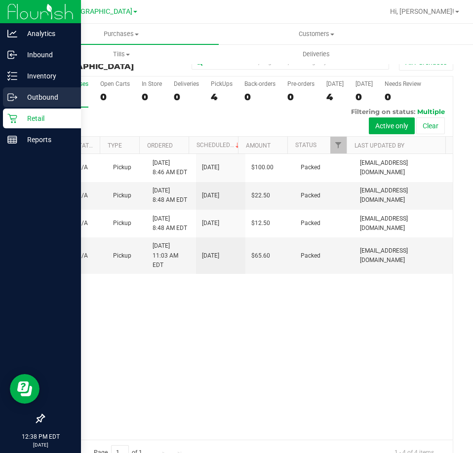
click at [8, 101] on icon at bounding box center [10, 97] width 5 height 7
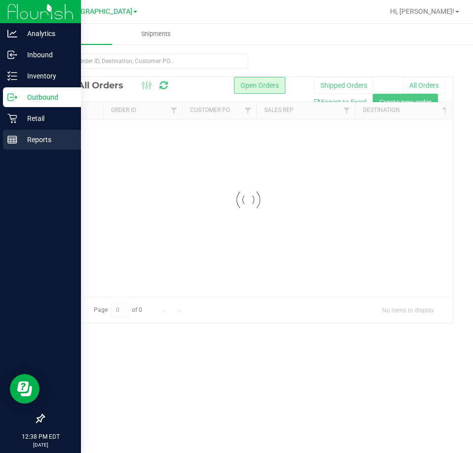
click at [38, 145] on p "Reports" at bounding box center [46, 140] width 59 height 12
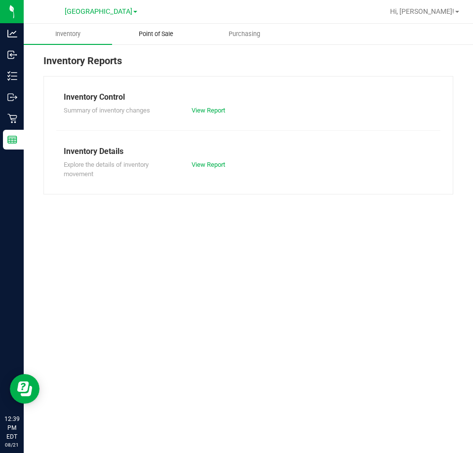
click at [136, 38] on span "Point of Sale" at bounding box center [155, 34] width 61 height 9
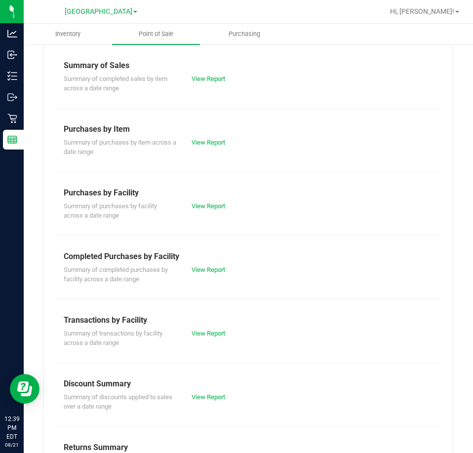
scroll to position [133, 0]
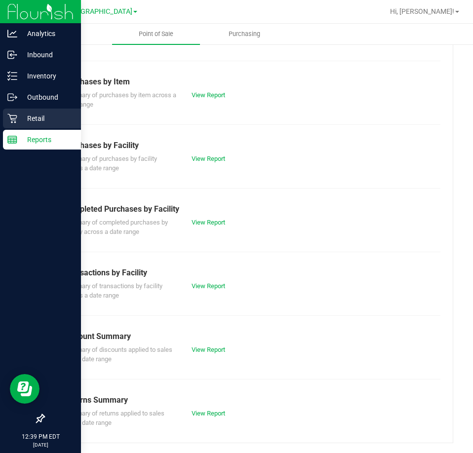
click at [25, 118] on p "Retail" at bounding box center [46, 119] width 59 height 12
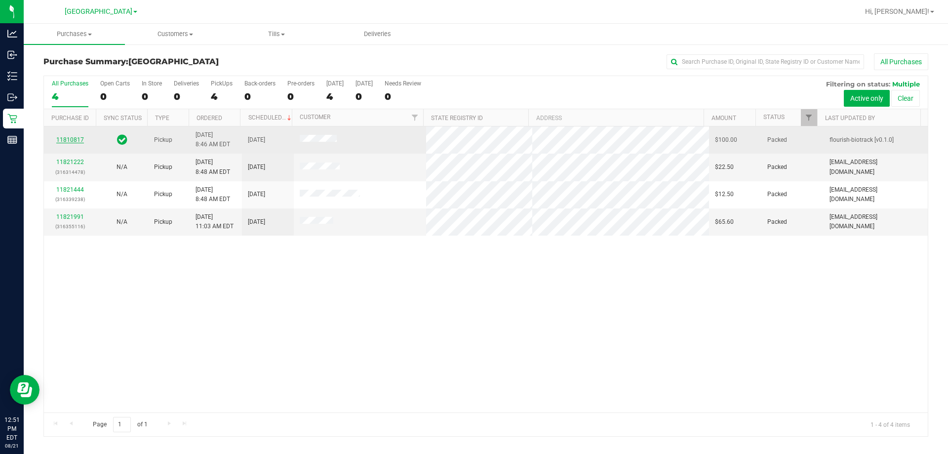
click at [72, 141] on link "11810817" at bounding box center [70, 139] width 28 height 7
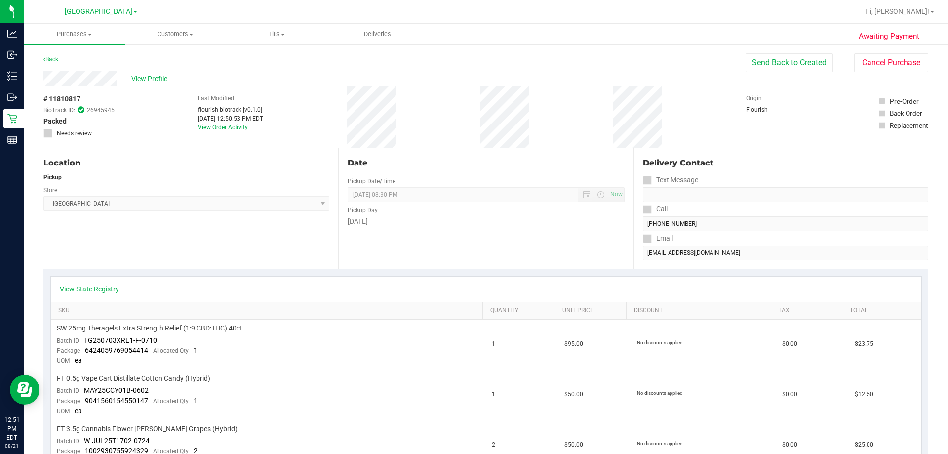
click at [154, 86] on div "# 11810817 BioTrack ID: 26945945 Packed Needs review Last Modified flourish-bio…" at bounding box center [485, 117] width 884 height 62
click at [154, 80] on span "View Profile" at bounding box center [150, 79] width 39 height 10
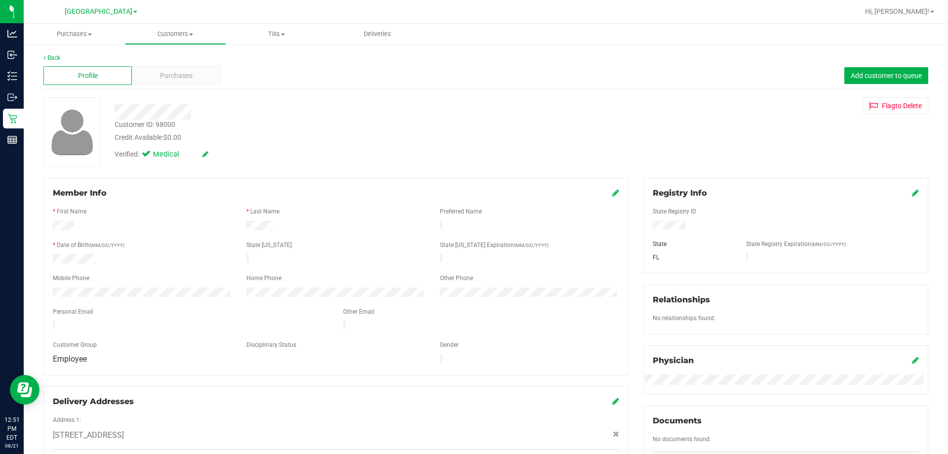
click at [154, 80] on div "Purchases" at bounding box center [176, 75] width 88 height 19
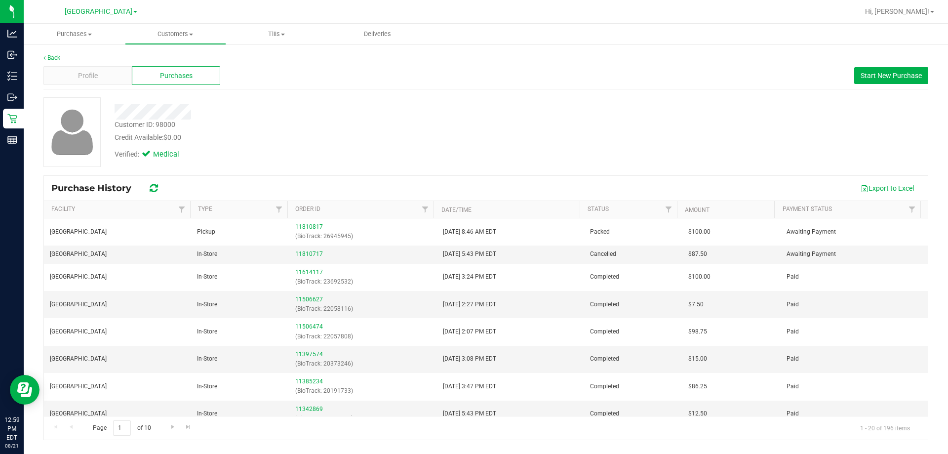
click at [470, 123] on div "Customer ID: 98000 Credit Available: $0.00" at bounding box center [332, 130] width 450 height 23
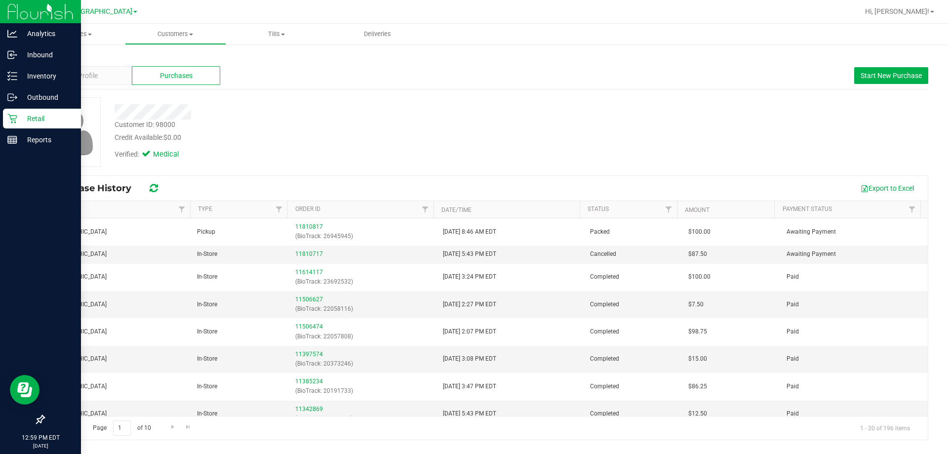
click at [5, 122] on div "Retail" at bounding box center [42, 119] width 78 height 20
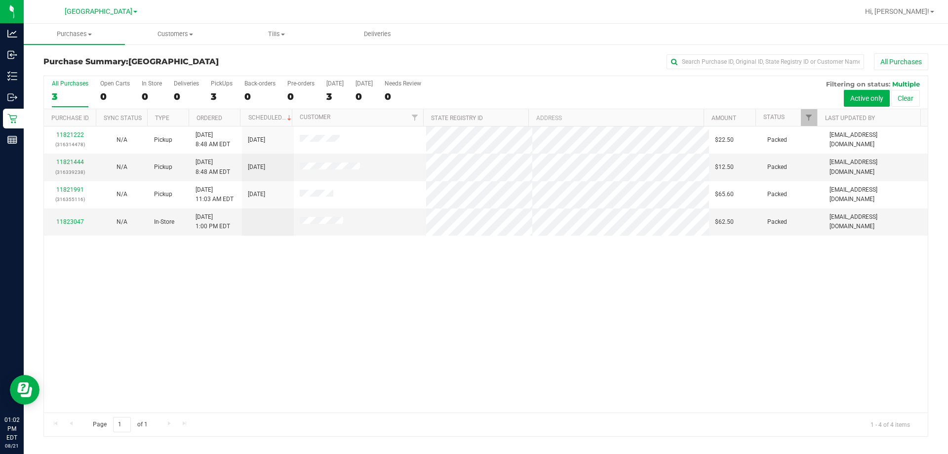
click at [173, 298] on div "11821222 (316314478) N/A Pickup [DATE] 8:48 AM EDT 8/21/2025 $22.50 Packed [EMA…" at bounding box center [485, 269] width 883 height 286
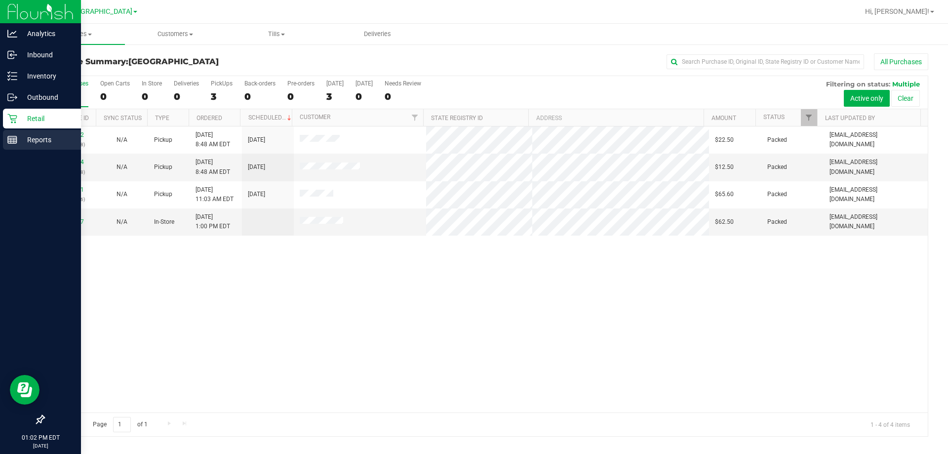
click at [12, 140] on line at bounding box center [12, 140] width 9 height 0
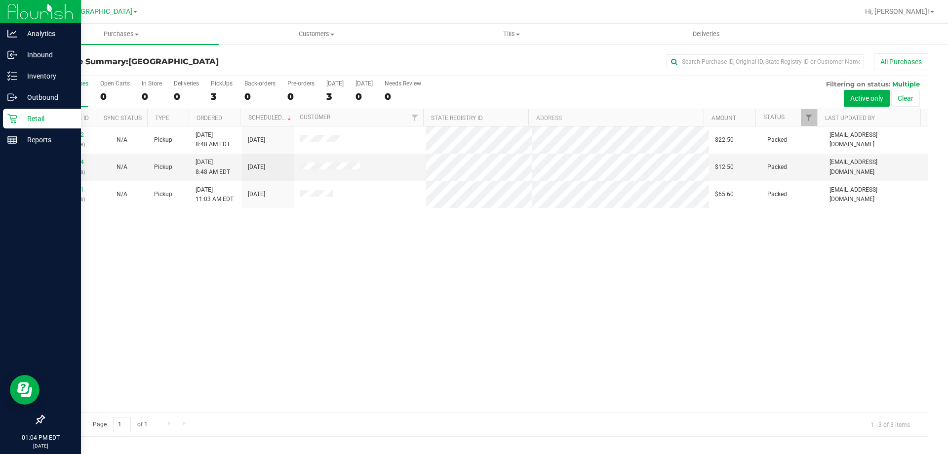
click at [5, 122] on div "Retail" at bounding box center [42, 119] width 78 height 20
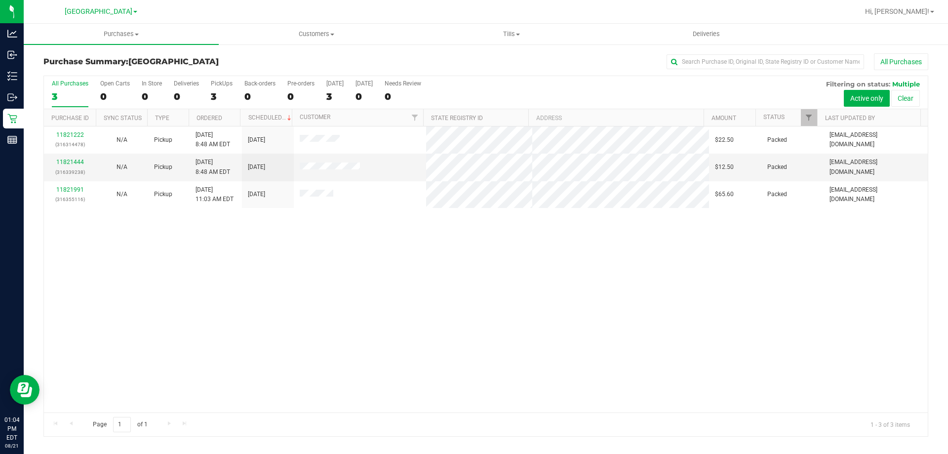
click at [478, 354] on div "11821222 (316314478) N/A Pickup [DATE] 8:48 AM EDT 8/21/2025 $22.50 Packed [EMA…" at bounding box center [485, 269] width 883 height 286
click at [442, 214] on div "11821222 (316314478) N/A Pickup [DATE] 8:48 AM EDT 8/21/2025 $22.50 Packed [EMA…" at bounding box center [485, 269] width 883 height 286
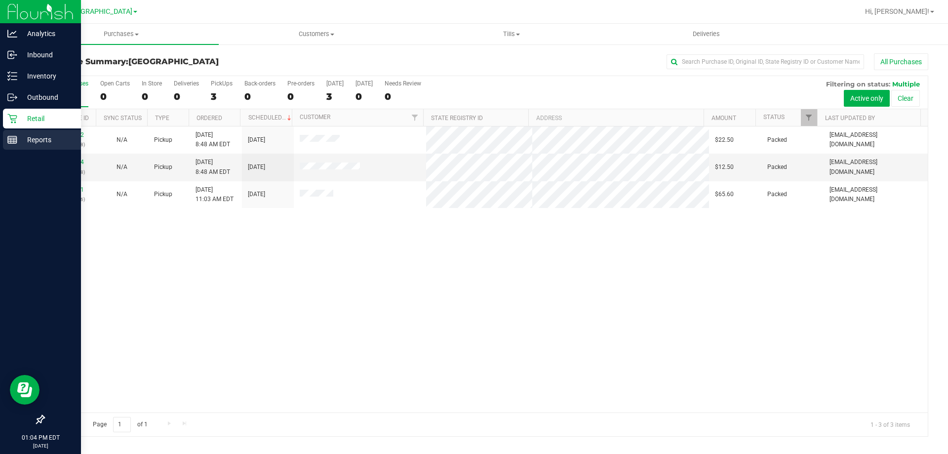
click at [19, 133] on div "Reports" at bounding box center [42, 140] width 78 height 20
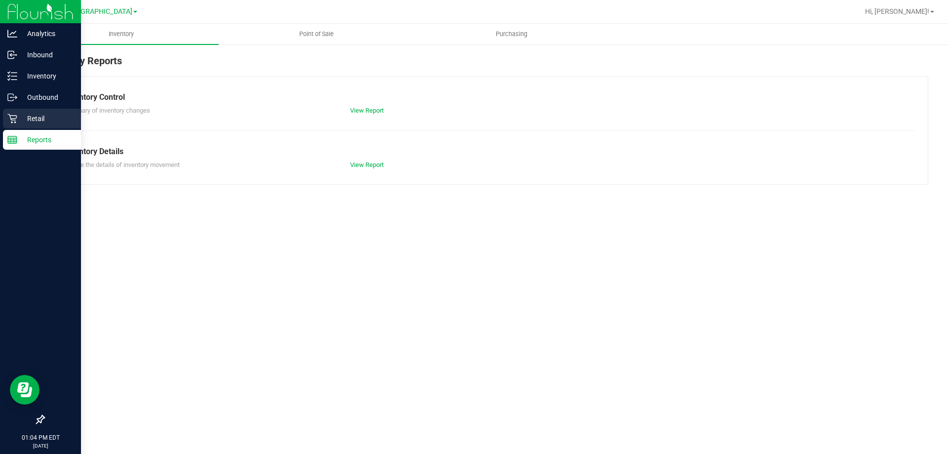
click at [24, 121] on p "Retail" at bounding box center [46, 119] width 59 height 12
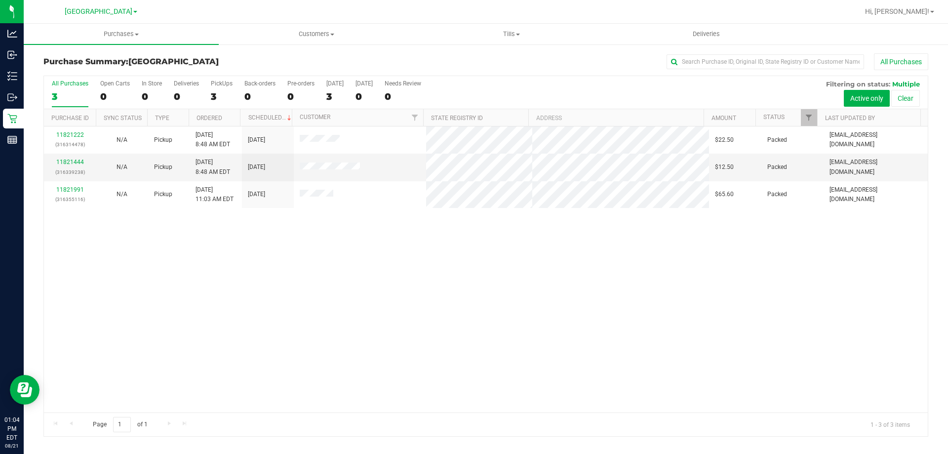
click at [520, 250] on div "11821222 (316314478) N/A Pickup [DATE] 8:48 AM EDT 8/21/2025 $22.50 Packed [EMA…" at bounding box center [485, 269] width 883 height 286
click at [285, 298] on div "11821222 (316314478) N/A Pickup [DATE] 8:48 AM EDT 8/21/2025 $22.50 Packed [EMA…" at bounding box center [485, 269] width 883 height 286
click at [248, 289] on div "11821222 (316314478) N/A Pickup [DATE] 8:48 AM EDT 8/21/2025 $22.50 Packed [EMA…" at bounding box center [485, 269] width 883 height 286
click at [256, 323] on div "11821444 (316339238) N/A Pickup [DATE] 8:48 AM EDT 8/21/2025 $12.50 Packed [EMA…" at bounding box center [485, 269] width 883 height 286
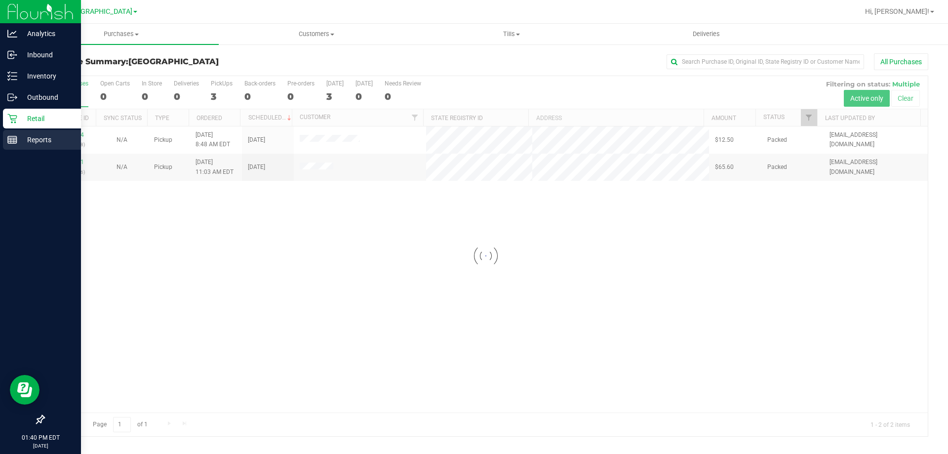
click at [35, 137] on p "Reports" at bounding box center [46, 140] width 59 height 12
click at [170, 245] on div "11821444 (316339238) N/A Pickup [DATE] 8:48 AM EDT 8/21/2025 $12.50 Packed [EMA…" at bounding box center [485, 269] width 883 height 286
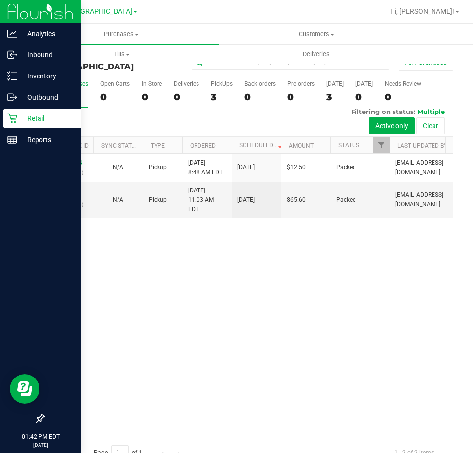
click at [25, 114] on p "Retail" at bounding box center [46, 119] width 59 height 12
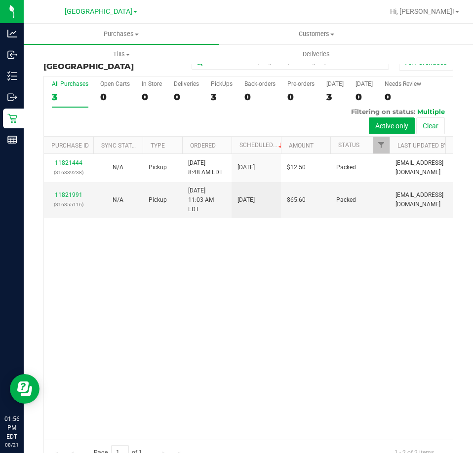
click at [337, 353] on div "11821444 (316339238) N/A Pickup [DATE] 8:48 AM EDT 8/21/2025 $12.50 Packed [EMA…" at bounding box center [248, 296] width 409 height 285
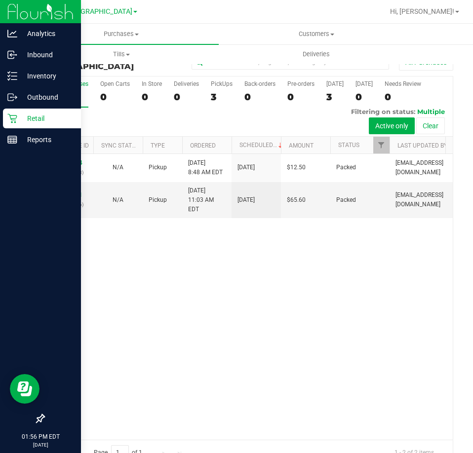
click at [7, 121] on icon at bounding box center [12, 119] width 10 height 10
click at [25, 156] on div at bounding box center [40, 280] width 81 height 258
click at [31, 137] on p "Reports" at bounding box center [46, 140] width 59 height 12
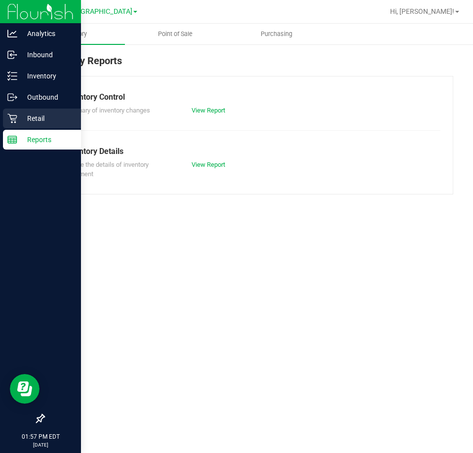
click at [4, 125] on div "Retail" at bounding box center [42, 119] width 78 height 20
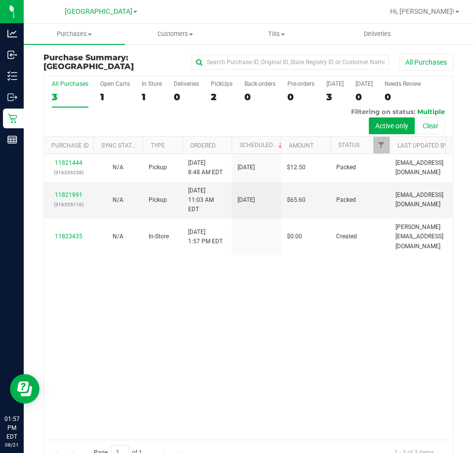
click at [300, 388] on div "11821444 (316339238) N/A Pickup [DATE] 8:48 AM EDT 8/21/2025 $12.50 Packed [EMA…" at bounding box center [248, 296] width 409 height 285
click at [276, 283] on div "11821444 (316339238) N/A Pickup [DATE] 8:48 AM EDT 8/21/2025 $12.50 Packed [EMA…" at bounding box center [248, 296] width 409 height 285
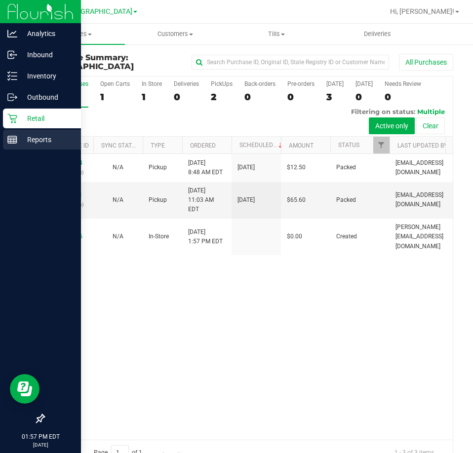
click at [5, 138] on div "Reports" at bounding box center [42, 140] width 78 height 20
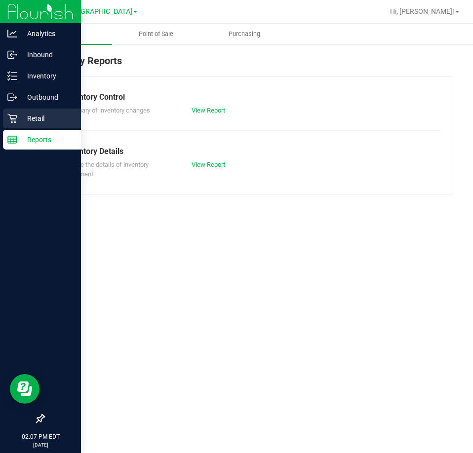
click at [9, 122] on icon at bounding box center [12, 119] width 10 height 10
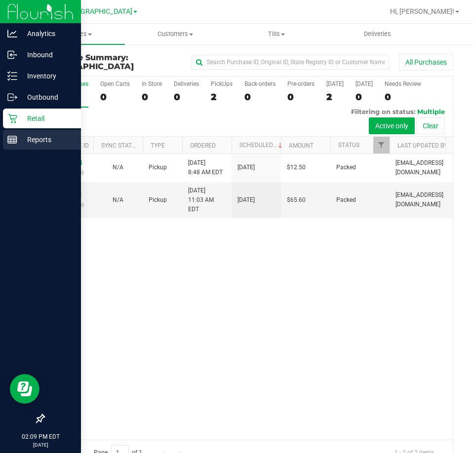
click at [38, 141] on p "Reports" at bounding box center [46, 140] width 59 height 12
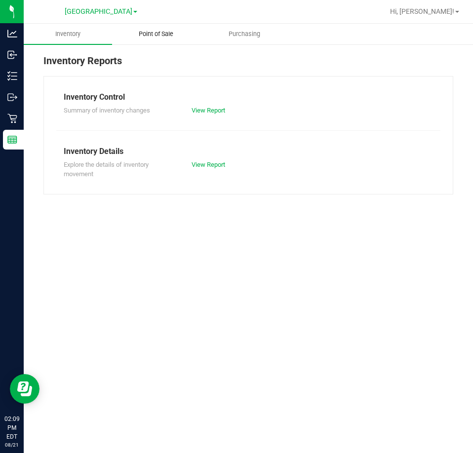
click at [163, 37] on span "Point of Sale" at bounding box center [155, 34] width 61 height 9
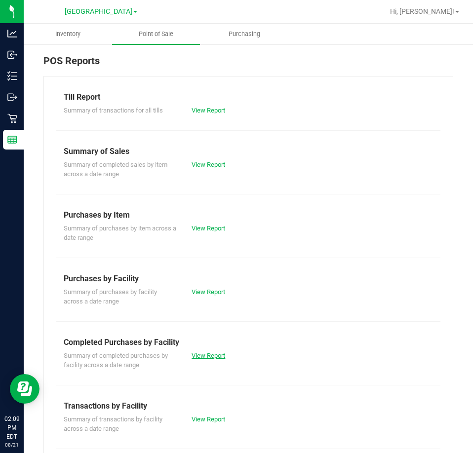
click at [206, 356] on link "View Report" at bounding box center [208, 355] width 34 height 7
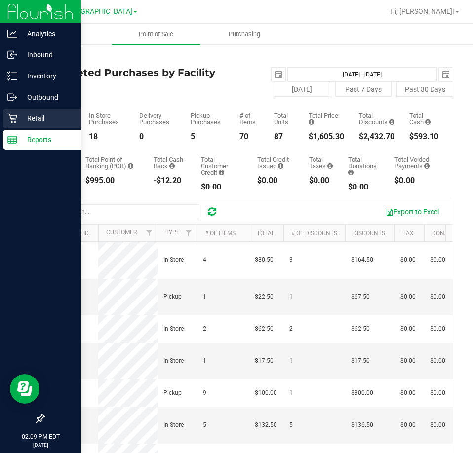
click at [20, 117] on p "Retail" at bounding box center [46, 119] width 59 height 12
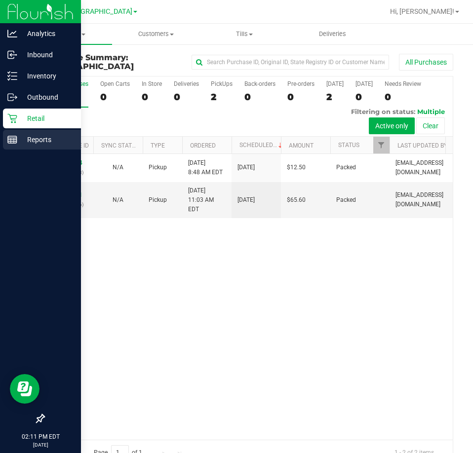
click at [11, 141] on line at bounding box center [11, 140] width 0 height 5
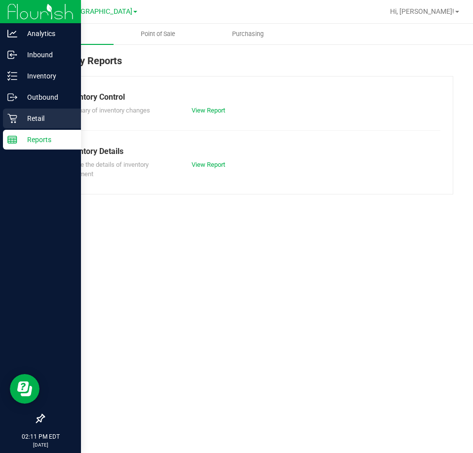
click at [17, 110] on div "Retail" at bounding box center [42, 119] width 78 height 20
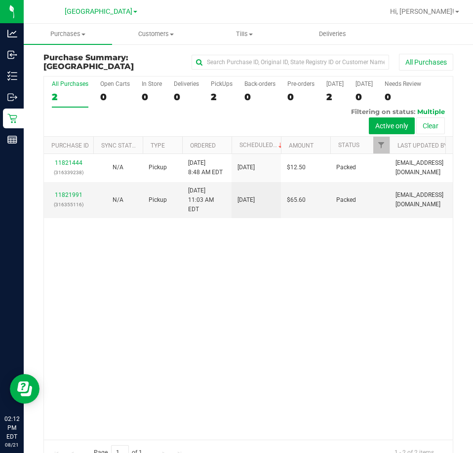
click at [404, 323] on div "11821444 (316339238) N/A Pickup [DATE] 8:48 AM EDT 8/21/2025 $12.50 Packed [EMA…" at bounding box center [248, 296] width 409 height 285
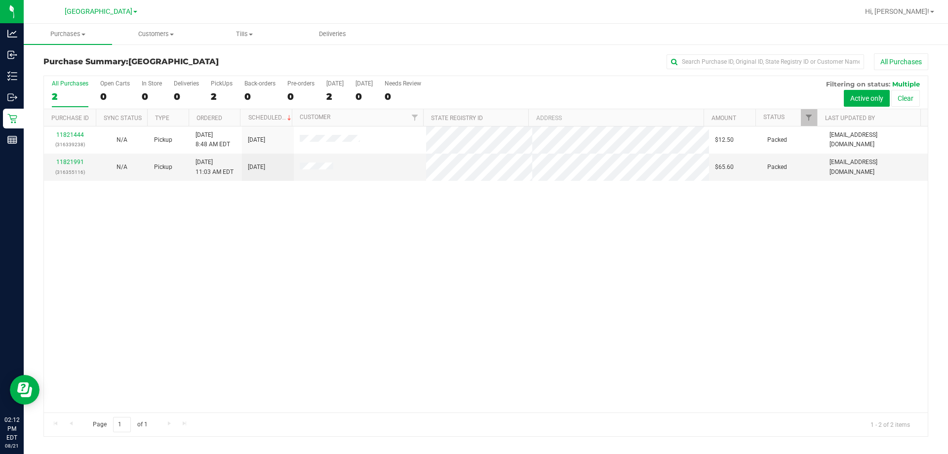
drag, startPoint x: 394, startPoint y: 309, endPoint x: 377, endPoint y: 316, distance: 18.8
click at [384, 317] on div "11821444 (316339238) N/A Pickup [DATE] 8:48 AM EDT 8/21/2025 $12.50 Packed [EMA…" at bounding box center [485, 269] width 883 height 286
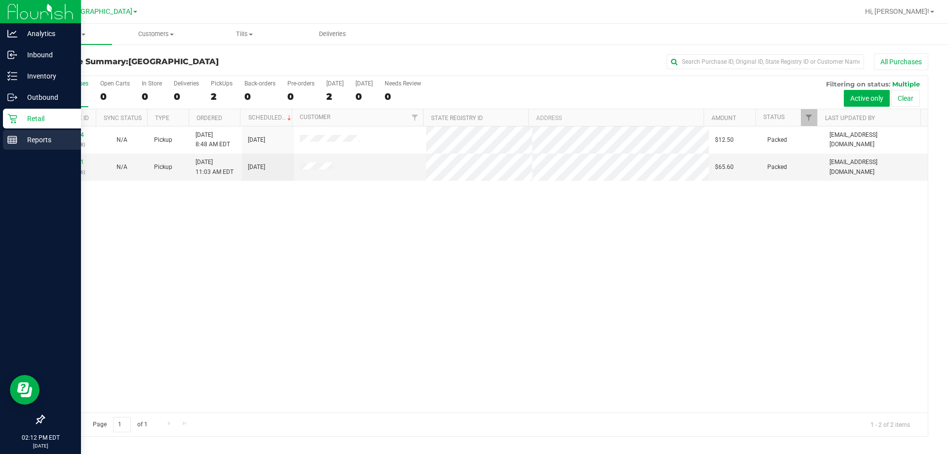
click at [1, 144] on link "Reports" at bounding box center [40, 140] width 81 height 21
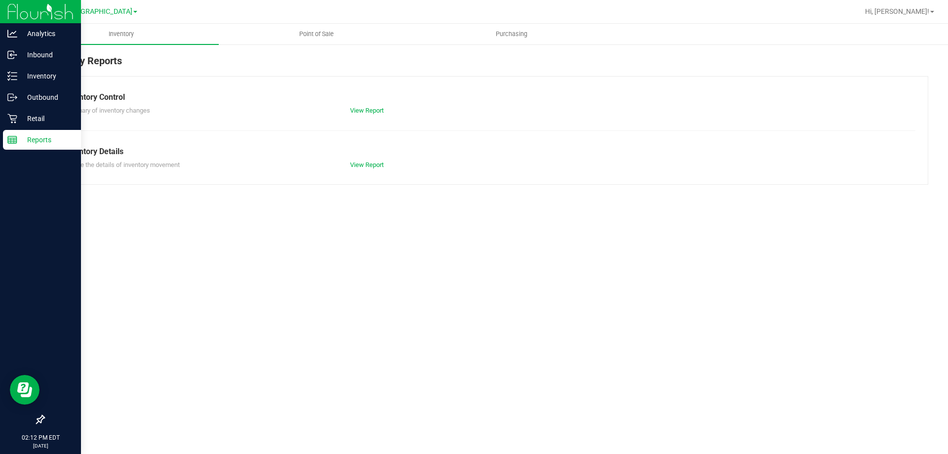
click at [14, 132] on div "Reports" at bounding box center [42, 140] width 78 height 20
click at [15, 108] on link "Outbound" at bounding box center [40, 97] width 81 height 21
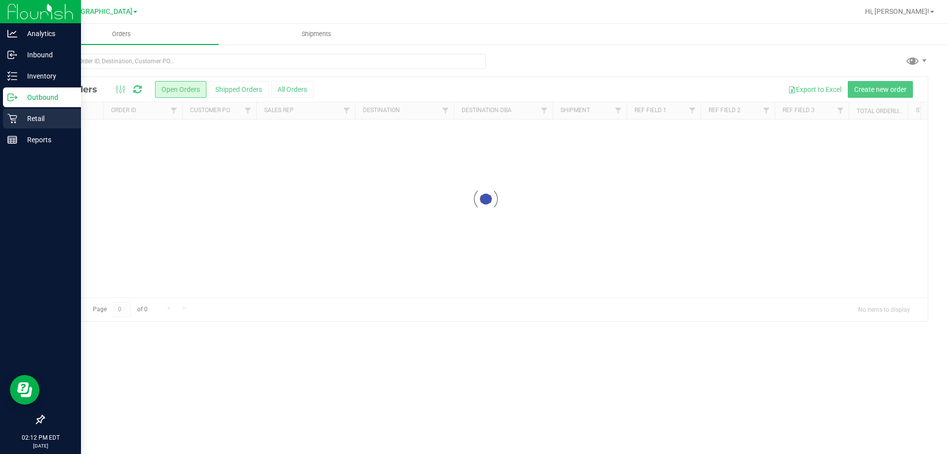
click at [20, 123] on p "Retail" at bounding box center [46, 119] width 59 height 12
